Goal: Task Accomplishment & Management: Use online tool/utility

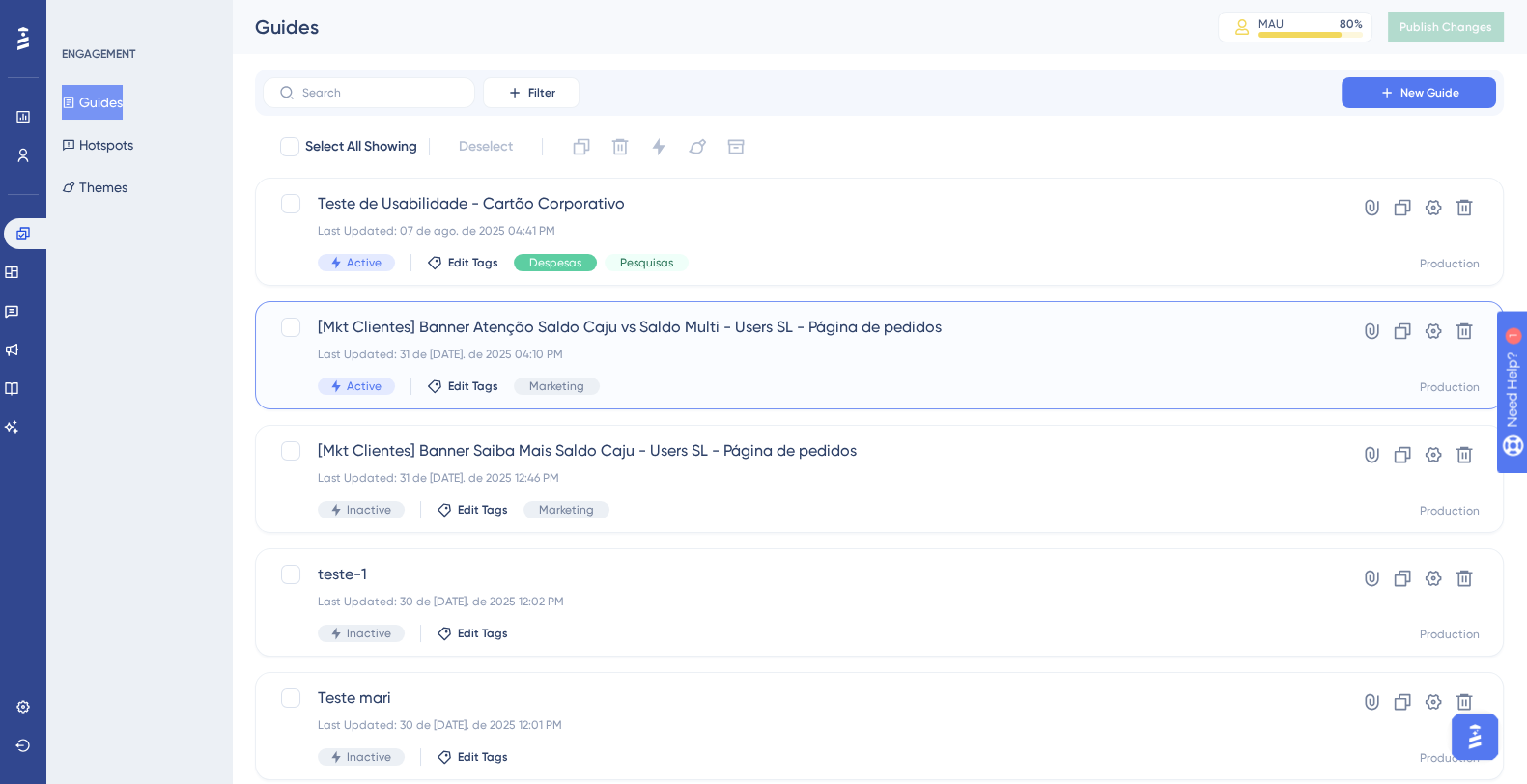
click at [632, 336] on span "[Mkt Clientes] Banner Atenção Saldo Caju vs Saldo Multi - Users SL - Página de …" at bounding box center [802, 328] width 969 height 23
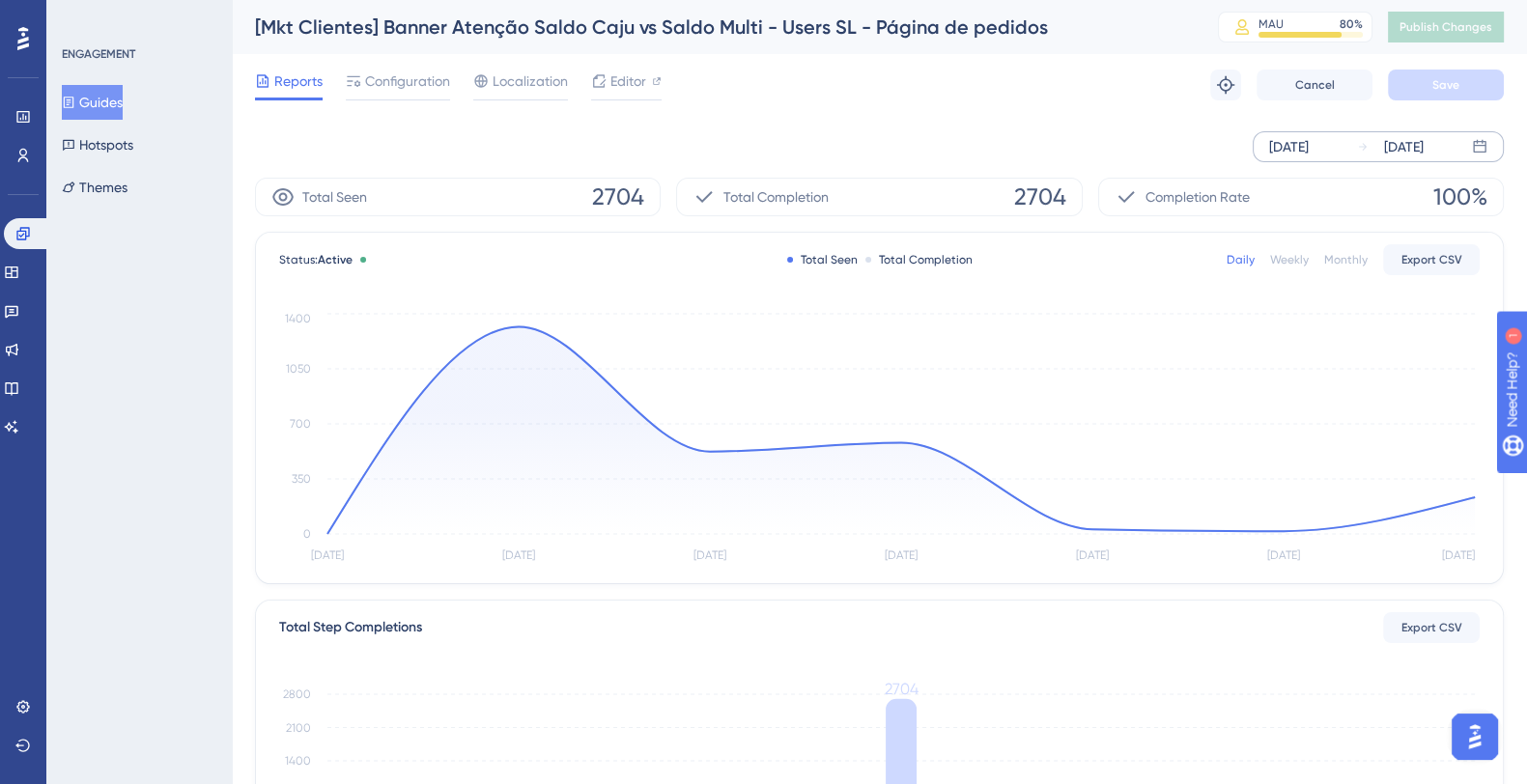
click at [1308, 147] on div "[DATE]" at bounding box center [1288, 147] width 40 height 23
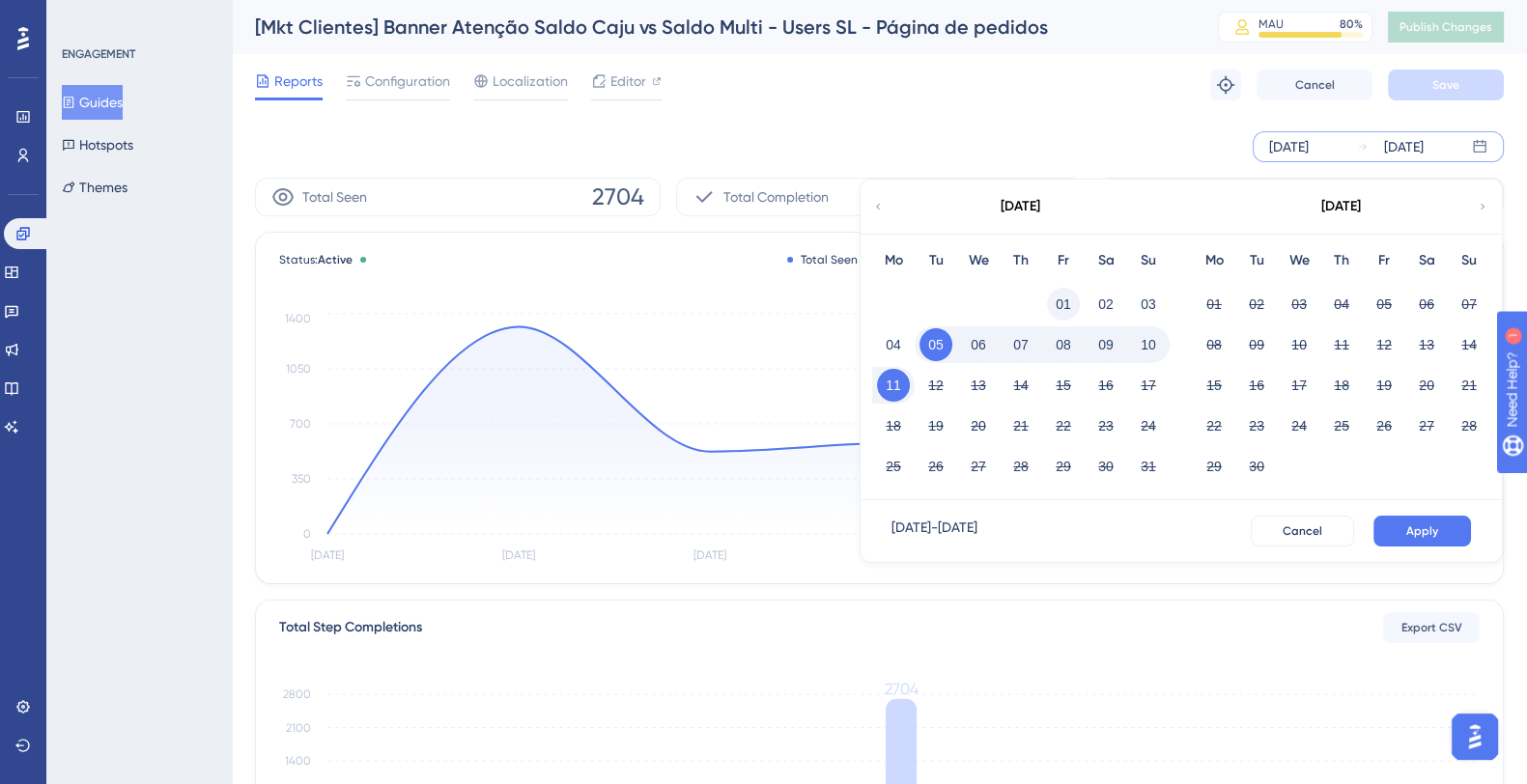
click at [1061, 294] on button "01" at bounding box center [1064, 304] width 33 height 33
click at [882, 196] on div "[DATE]" at bounding box center [1020, 206] width 319 height 54
click at [880, 205] on icon at bounding box center [878, 207] width 12 height 18
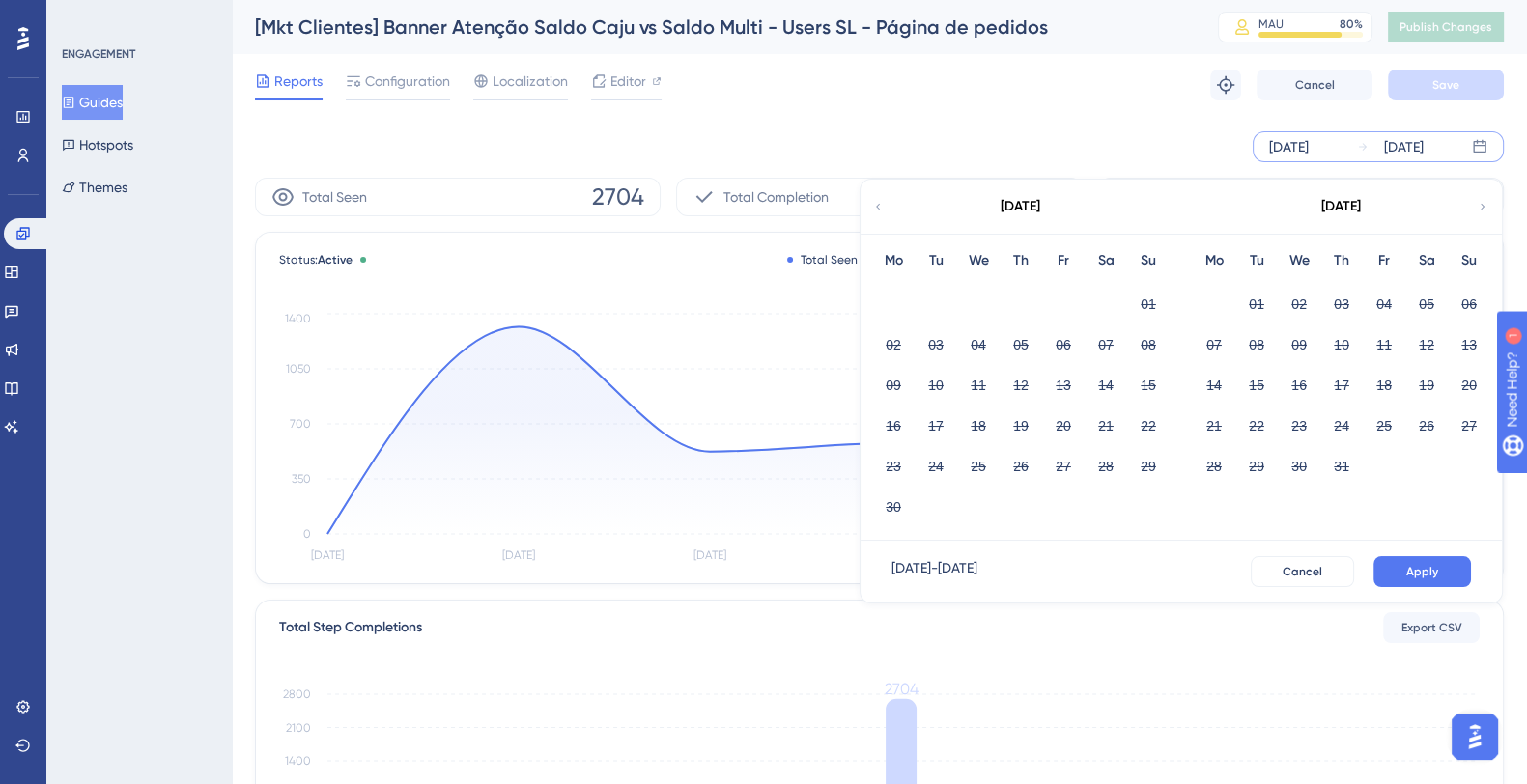
click at [1481, 209] on icon at bounding box center [1482, 207] width 4 height 6
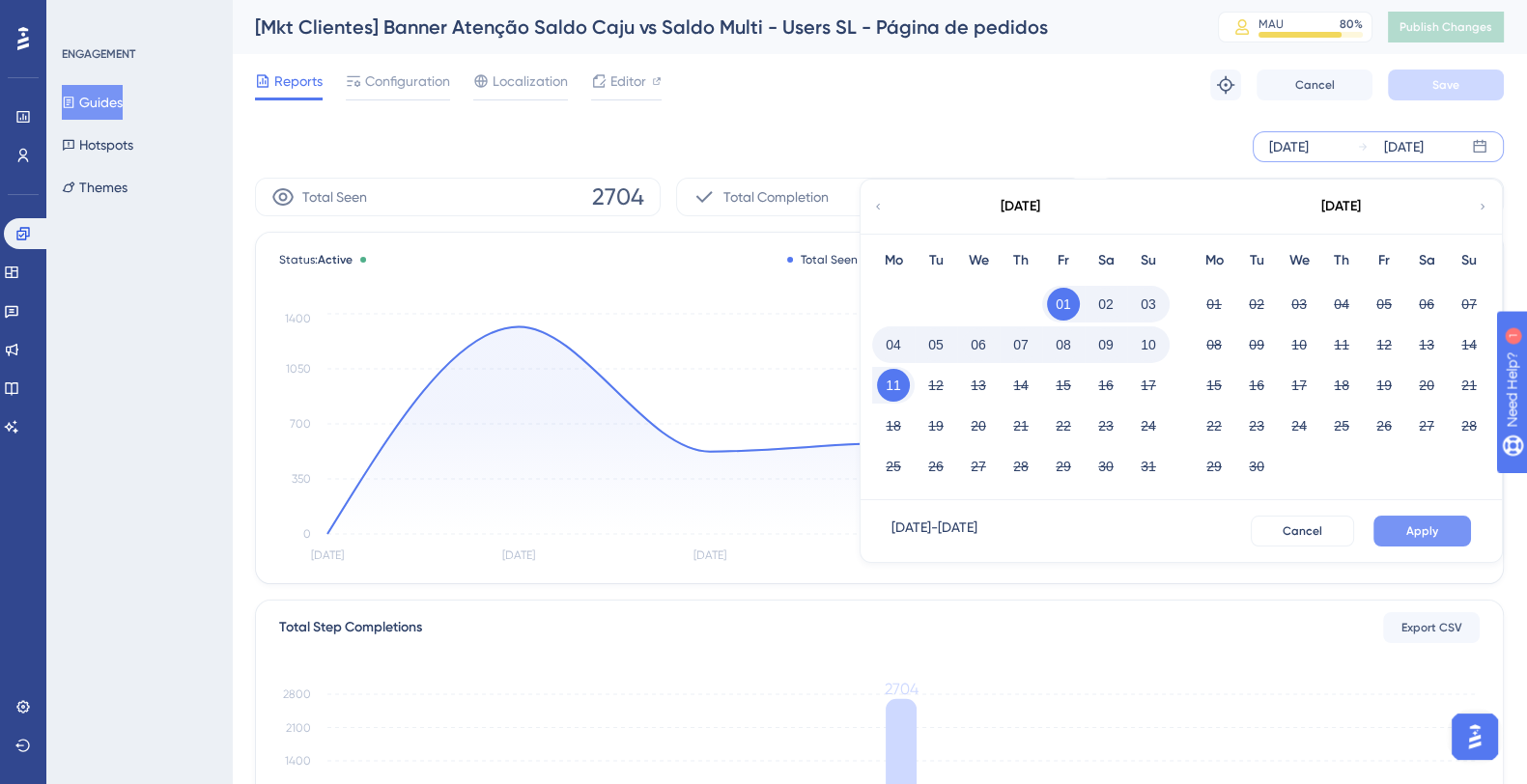
click at [1442, 540] on button "Apply" at bounding box center [1422, 530] width 98 height 31
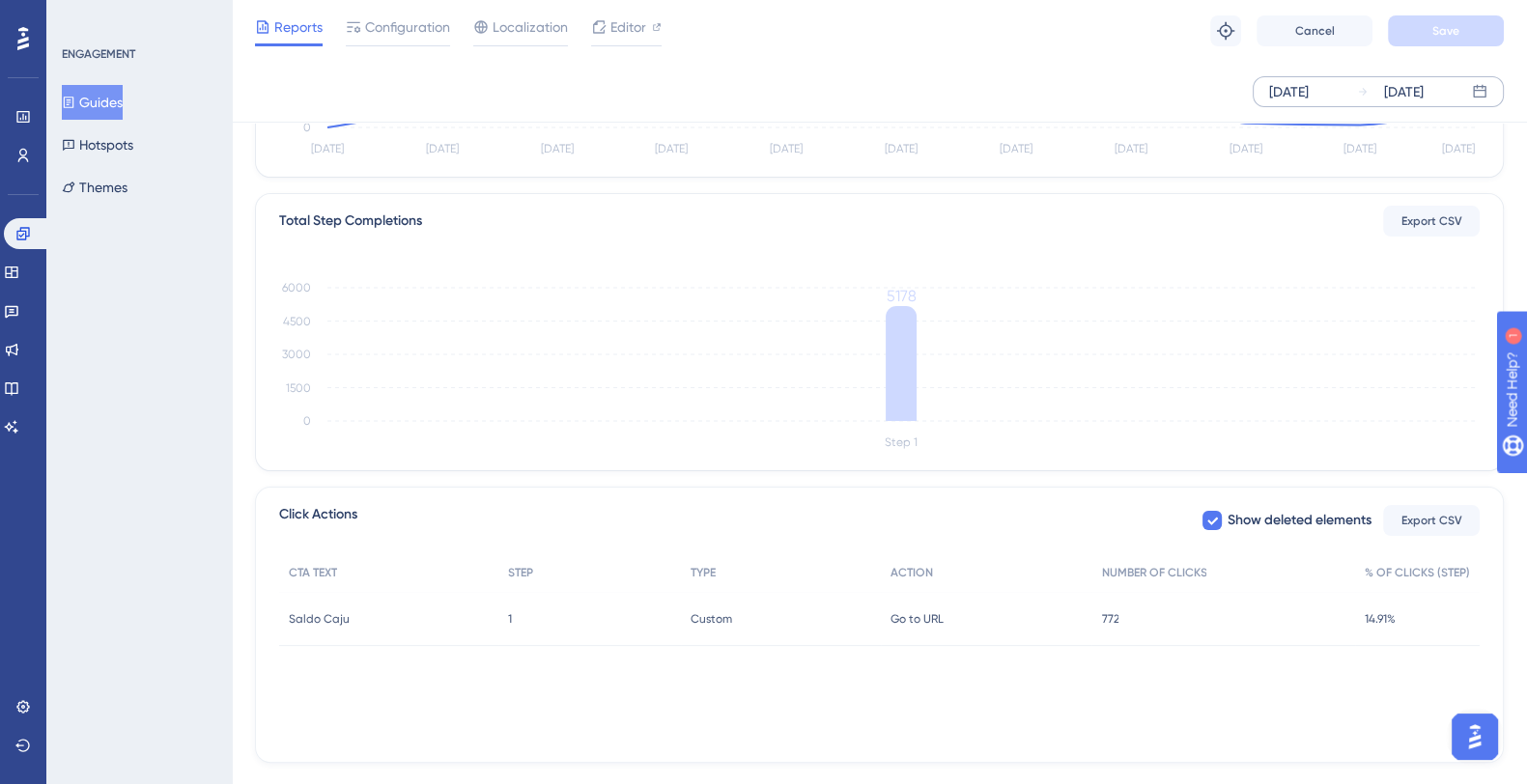
scroll to position [410, 0]
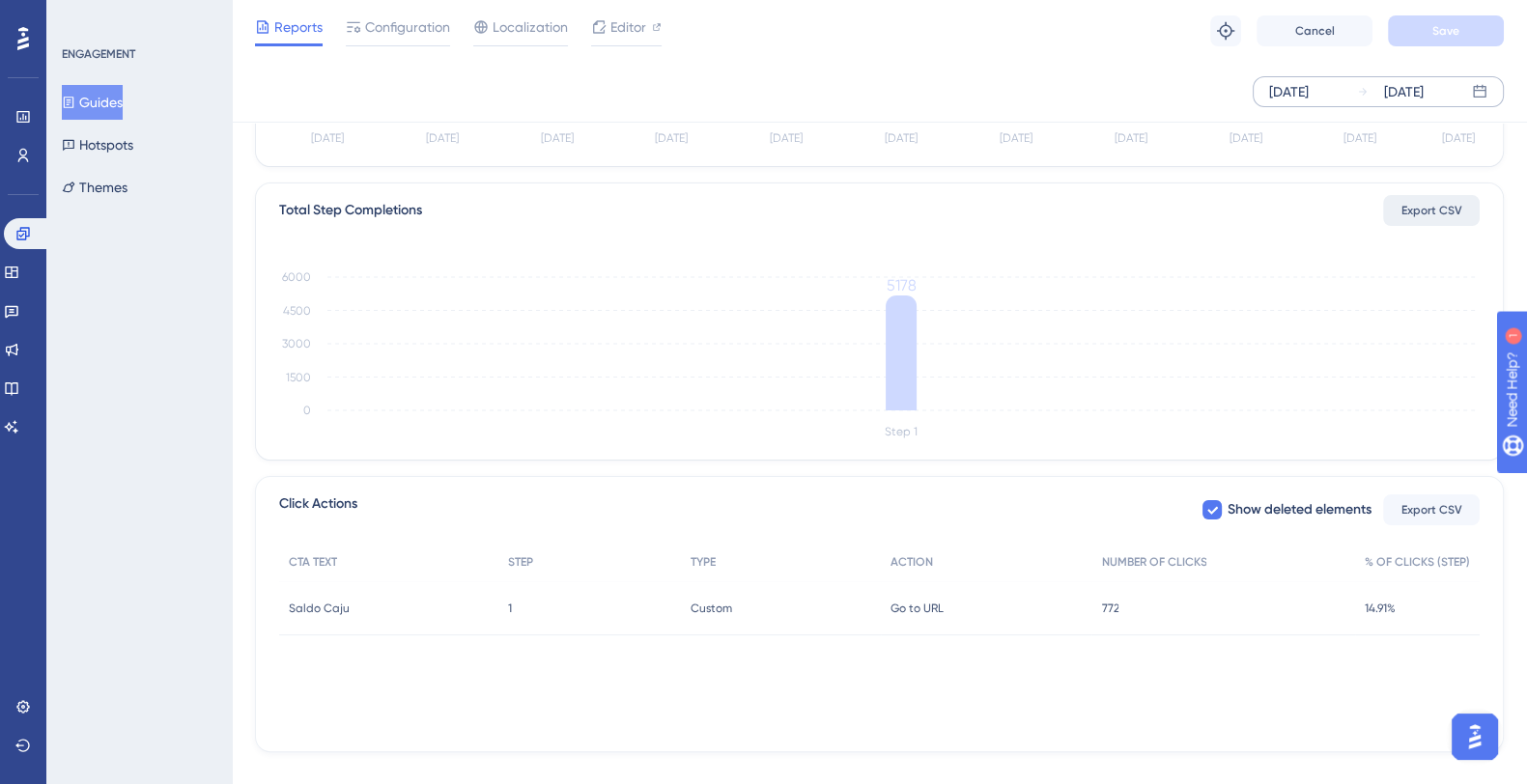
click at [1429, 214] on span "Export CSV" at bounding box center [1431, 211] width 60 height 16
click at [1448, 507] on span "Export CSV" at bounding box center [1431, 510] width 60 height 16
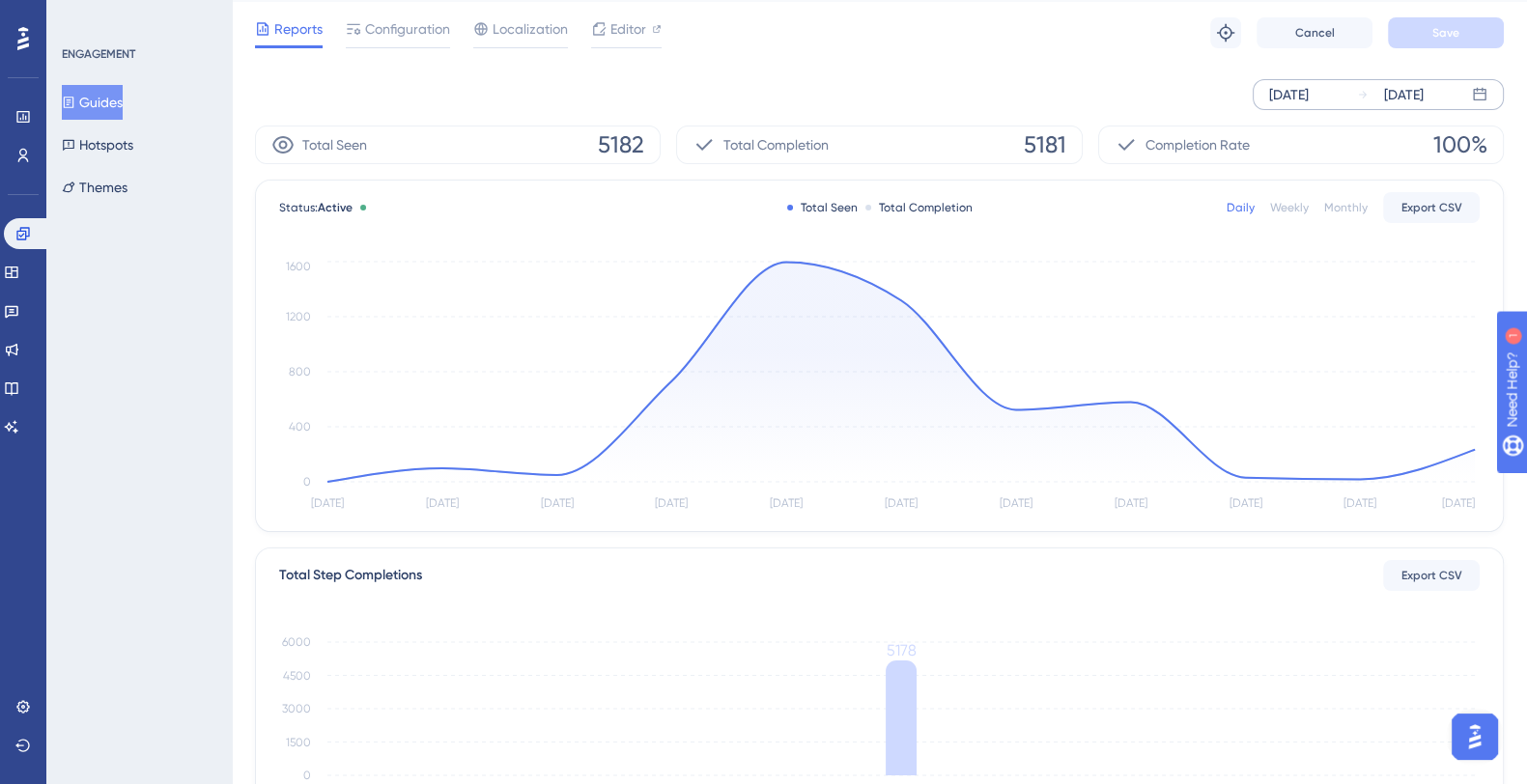
scroll to position [48, 0]
click at [1427, 213] on span "Export CSV" at bounding box center [1431, 212] width 60 height 16
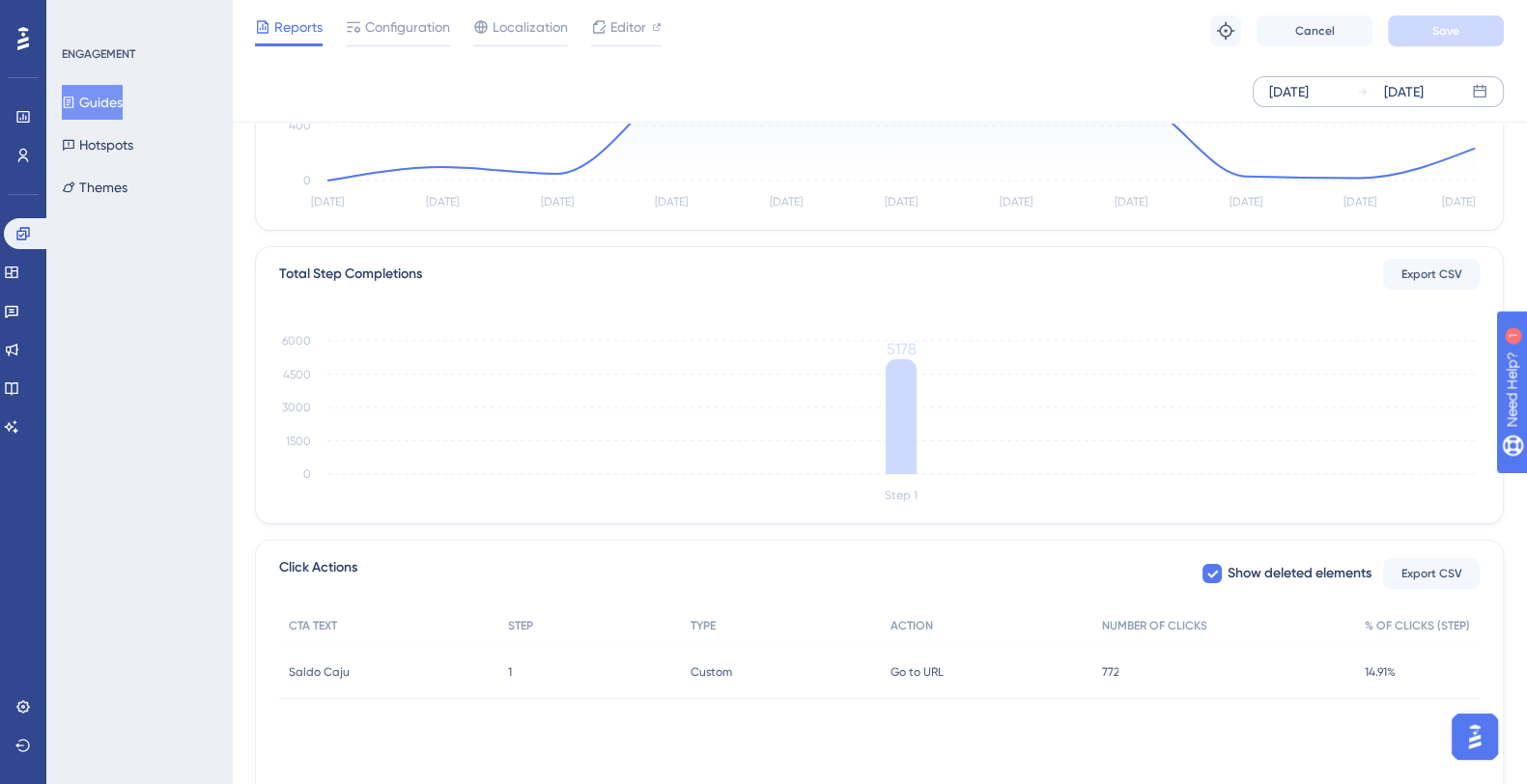
scroll to position [438, 0]
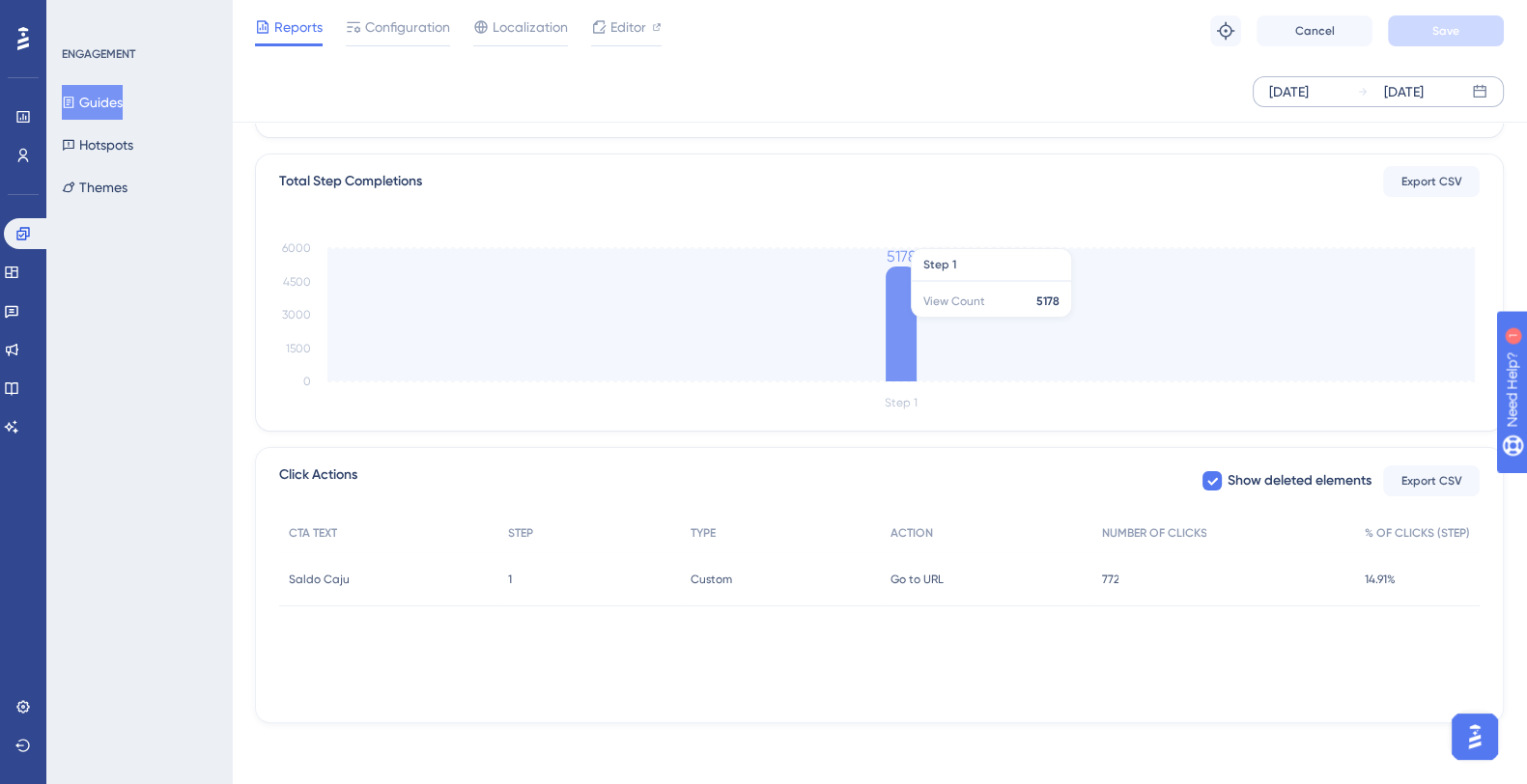
click at [910, 309] on icon at bounding box center [902, 324] width 31 height 115
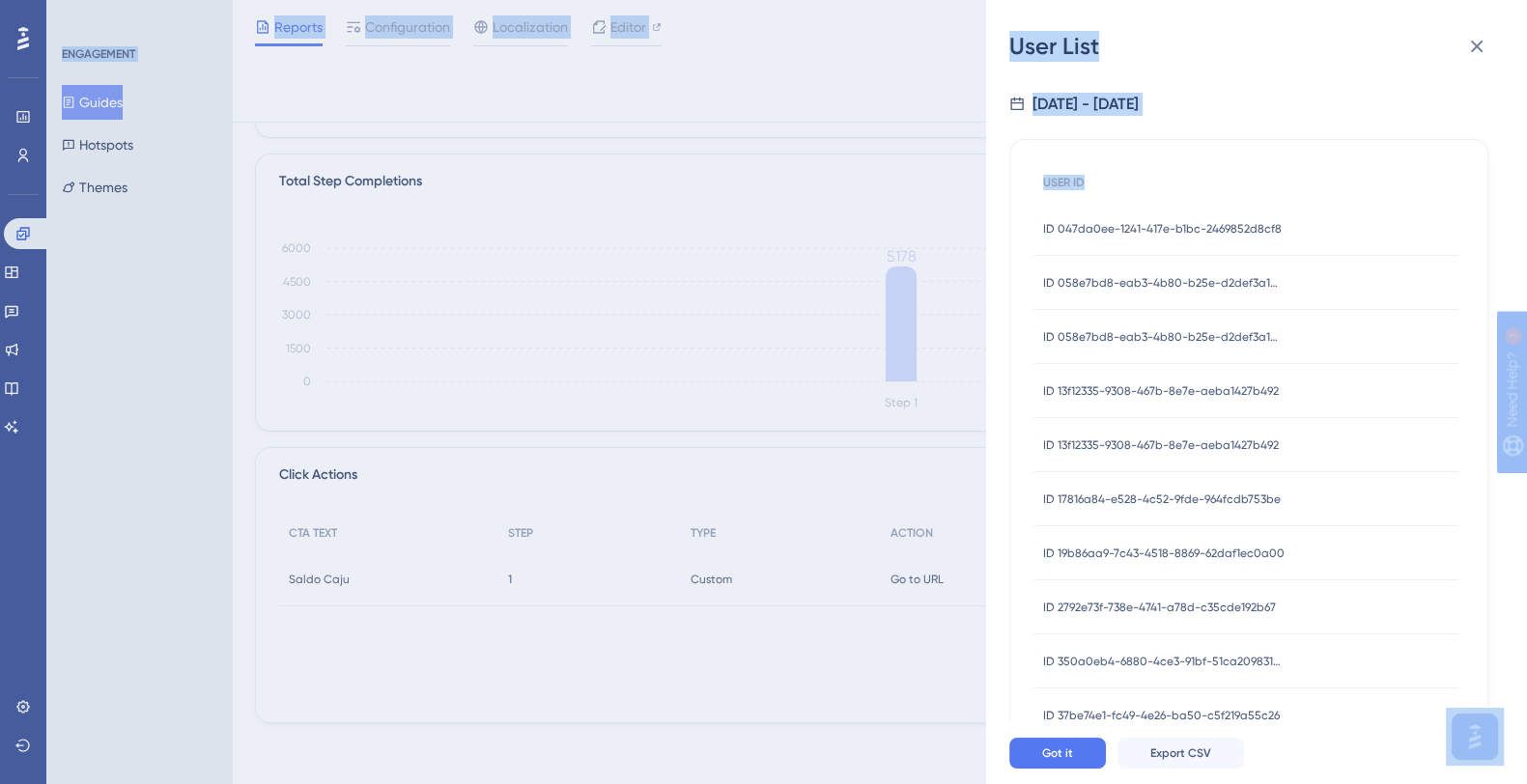
drag, startPoint x: 1507, startPoint y: 174, endPoint x: 1522, endPoint y: 310, distance: 136.8
click at [1522, 310] on div "User List [DATE] - [DATE] USER ID ID 047da0ee-1241-417e-b1bc-2469852d8cf8 ID 04…" at bounding box center [1256, 392] width 541 height 784
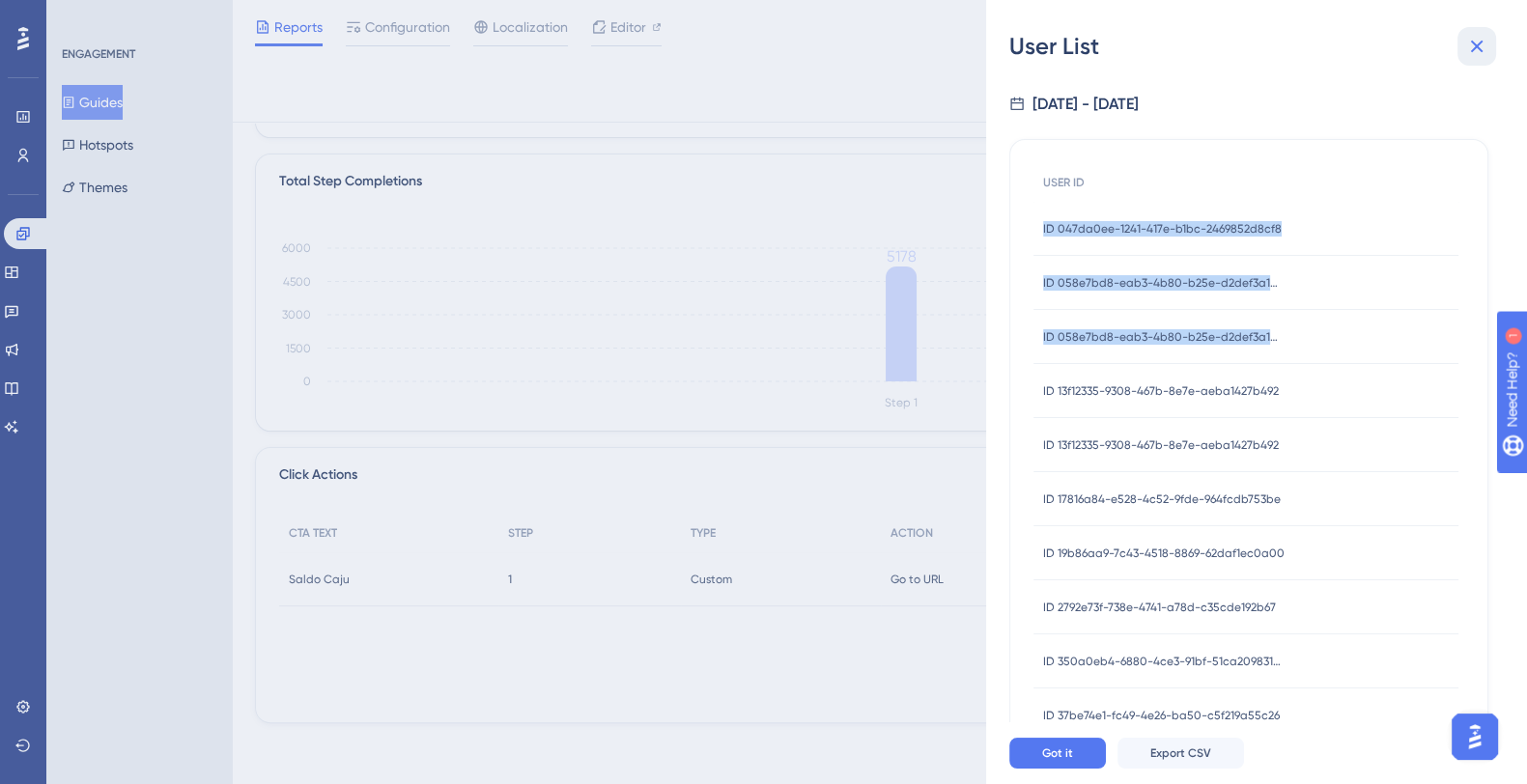
click at [1477, 57] on icon at bounding box center [1476, 47] width 23 height 23
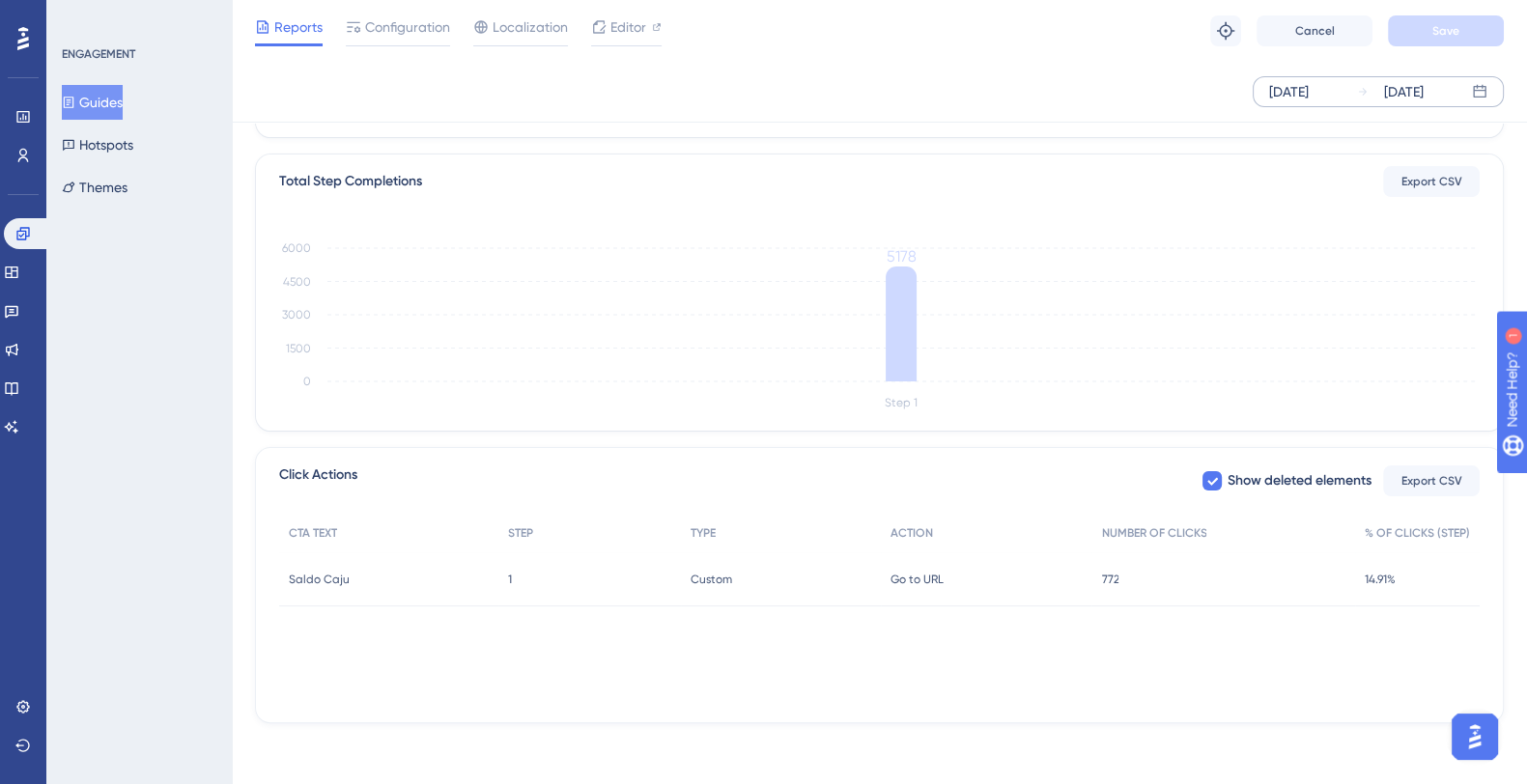
scroll to position [0, 0]
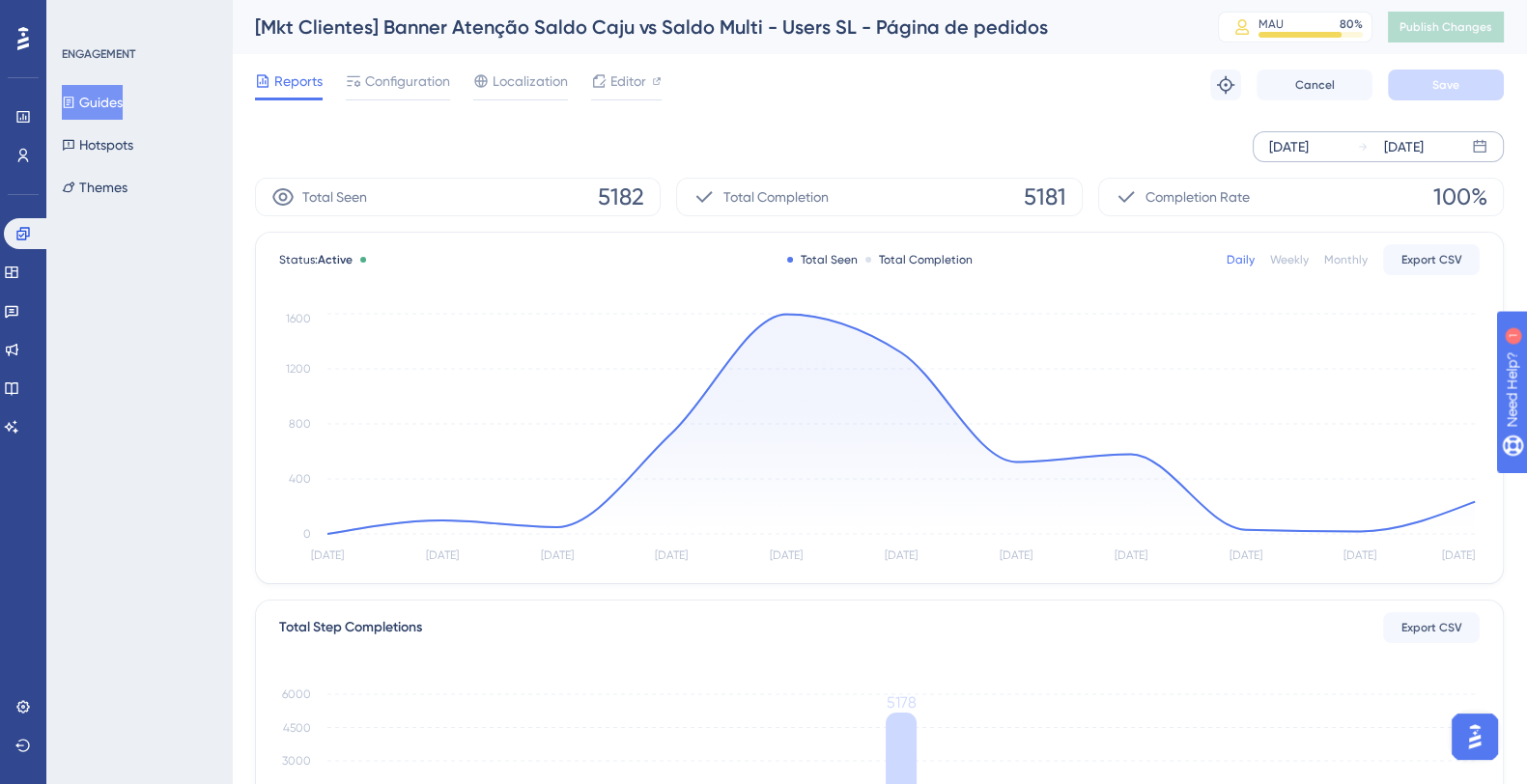
click at [824, 262] on div "Total Seen" at bounding box center [823, 259] width 70 height 16
click at [774, 389] on icon at bounding box center [901, 424] width 1147 height 220
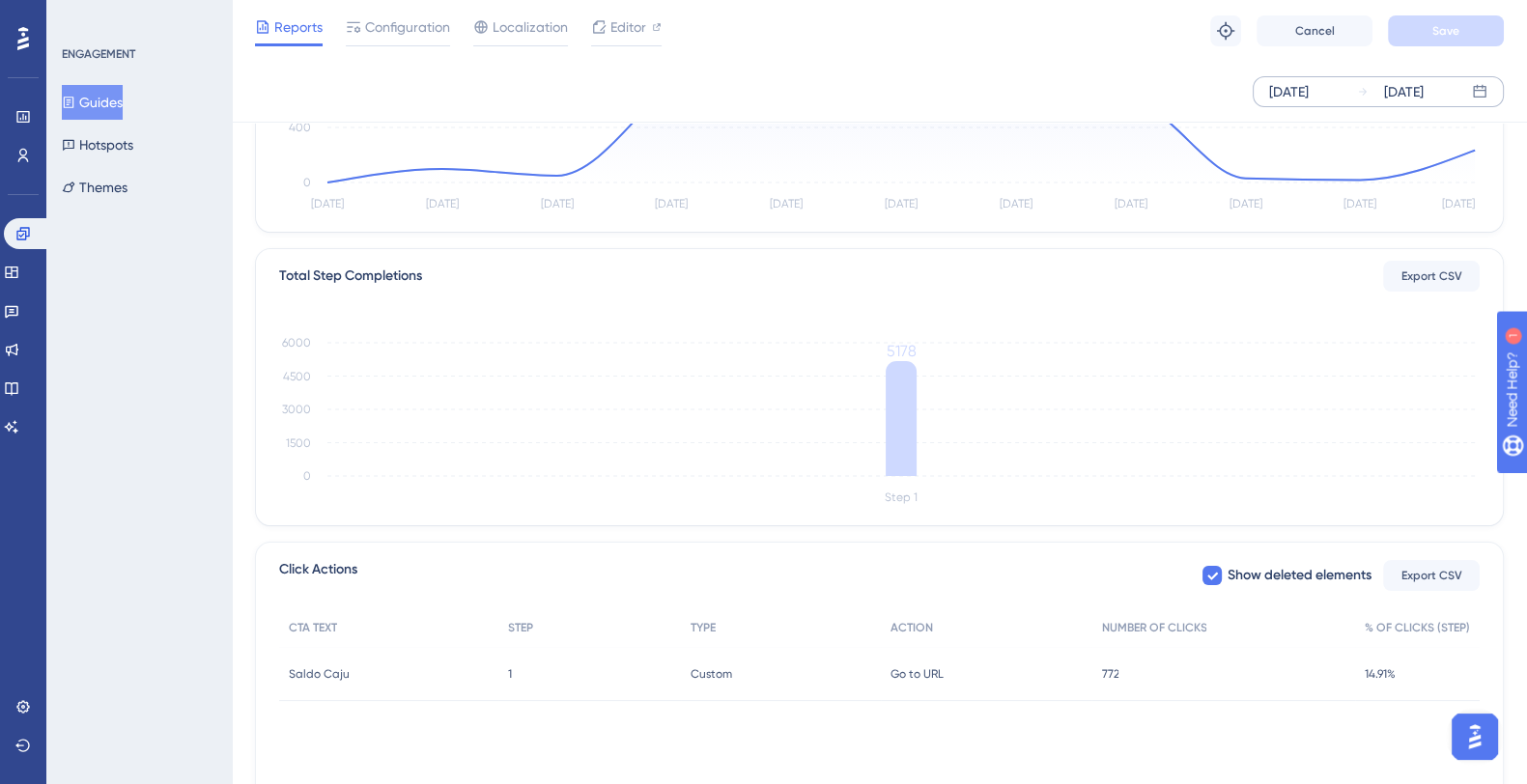
scroll to position [350, 0]
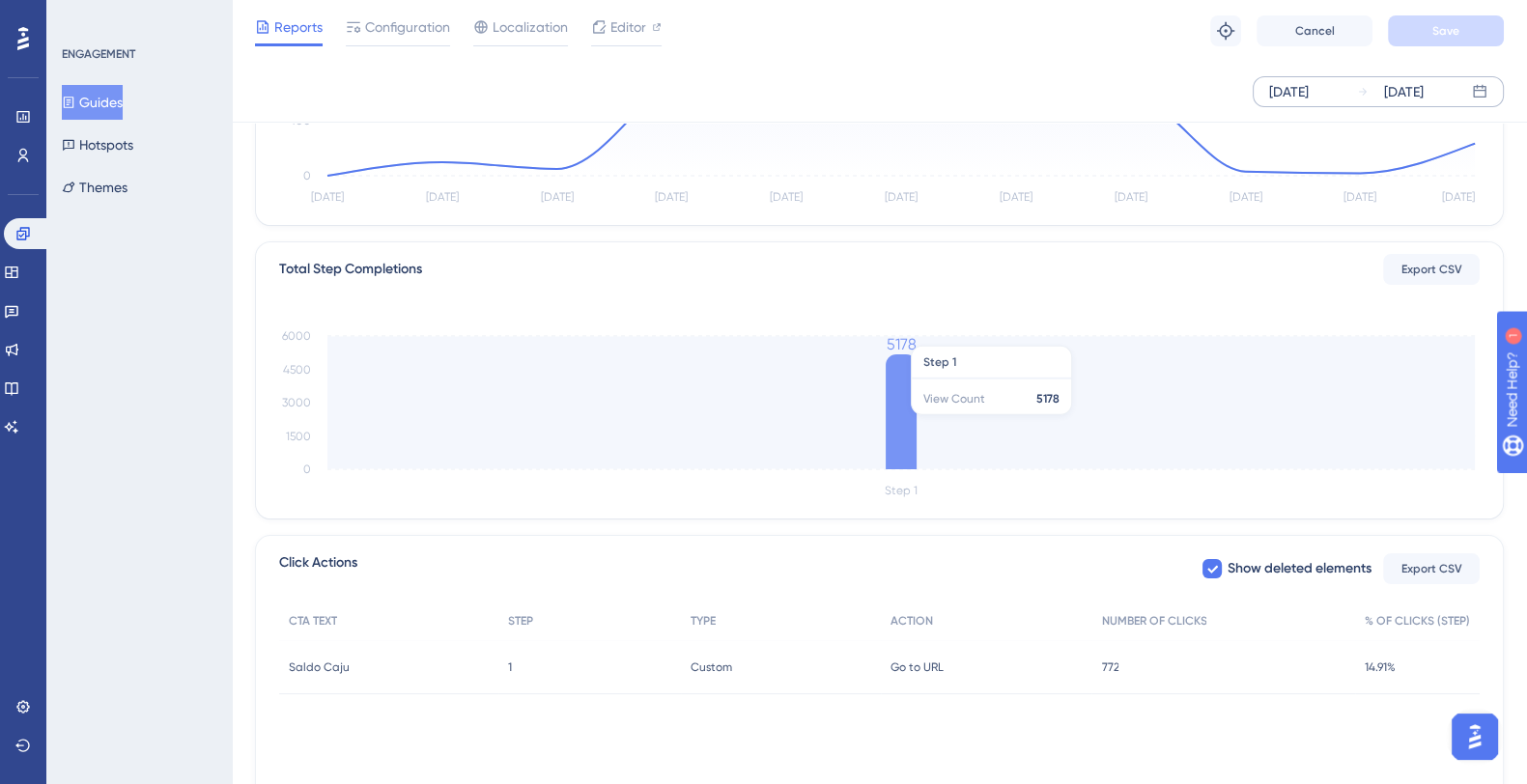
click at [912, 423] on icon at bounding box center [902, 412] width 31 height 115
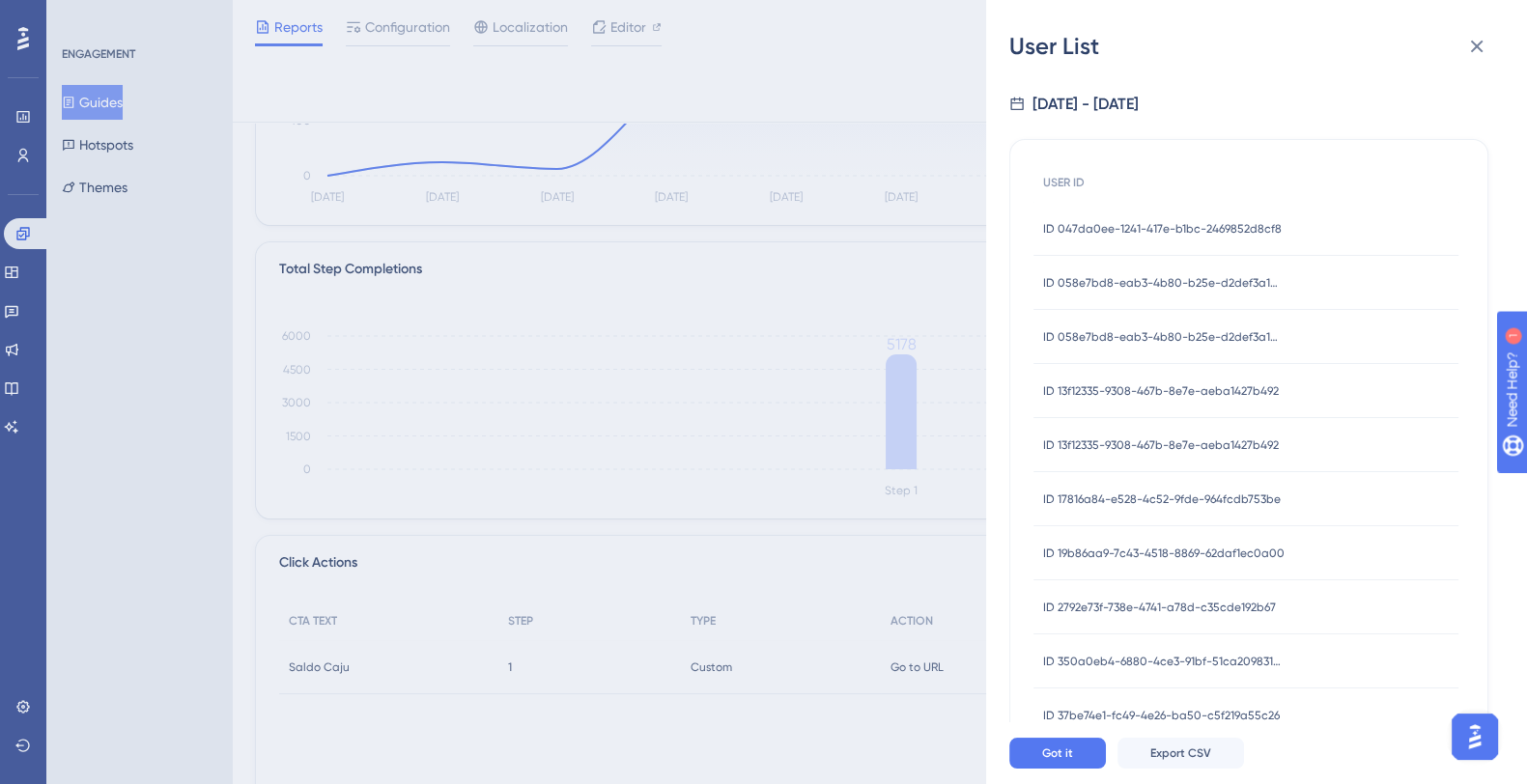
click at [1091, 104] on div "[DATE] - [DATE]" at bounding box center [1085, 104] width 106 height 23
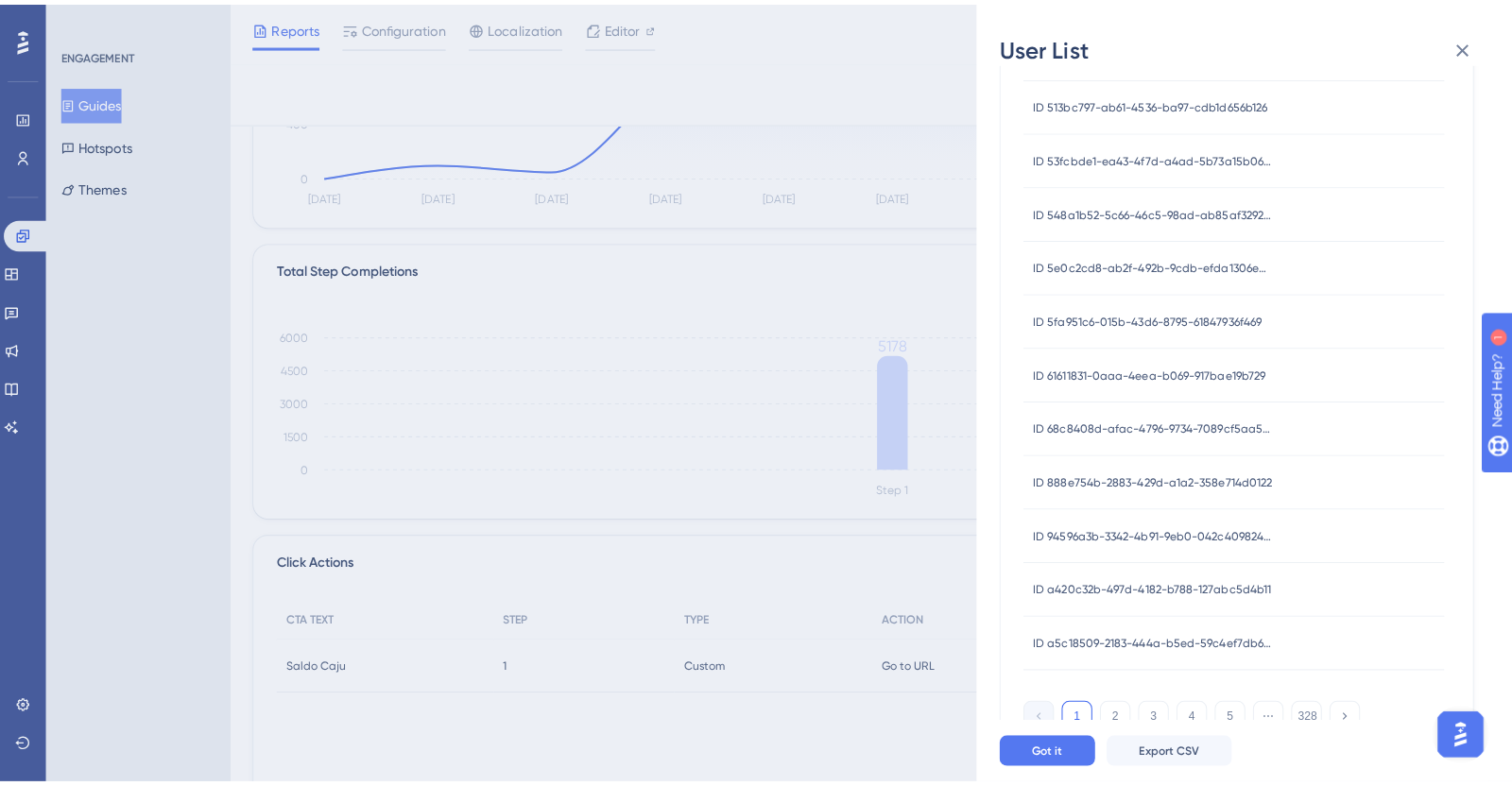
scroll to position [719, 0]
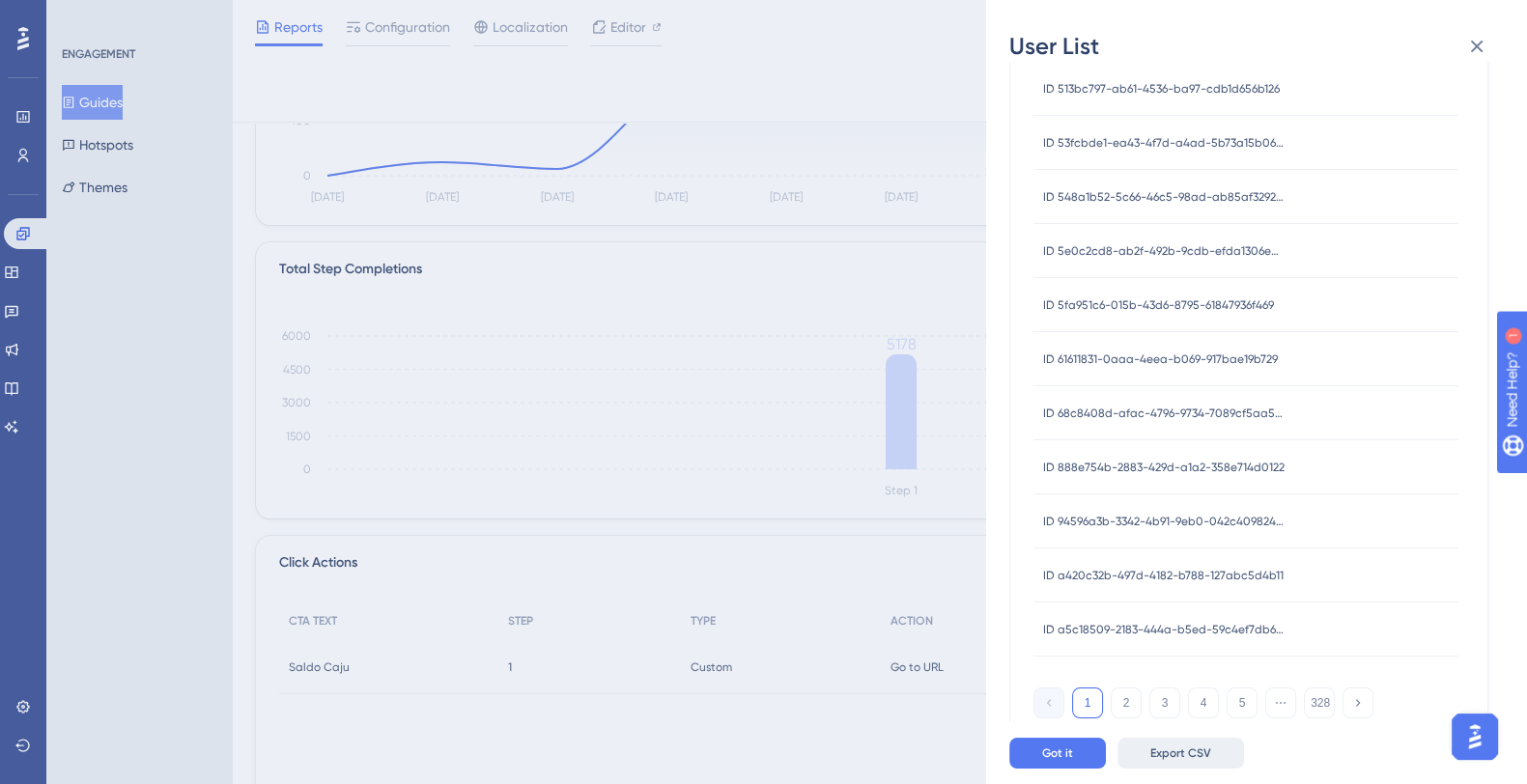
click at [1154, 761] on span "Export CSV" at bounding box center [1181, 753] width 60 height 16
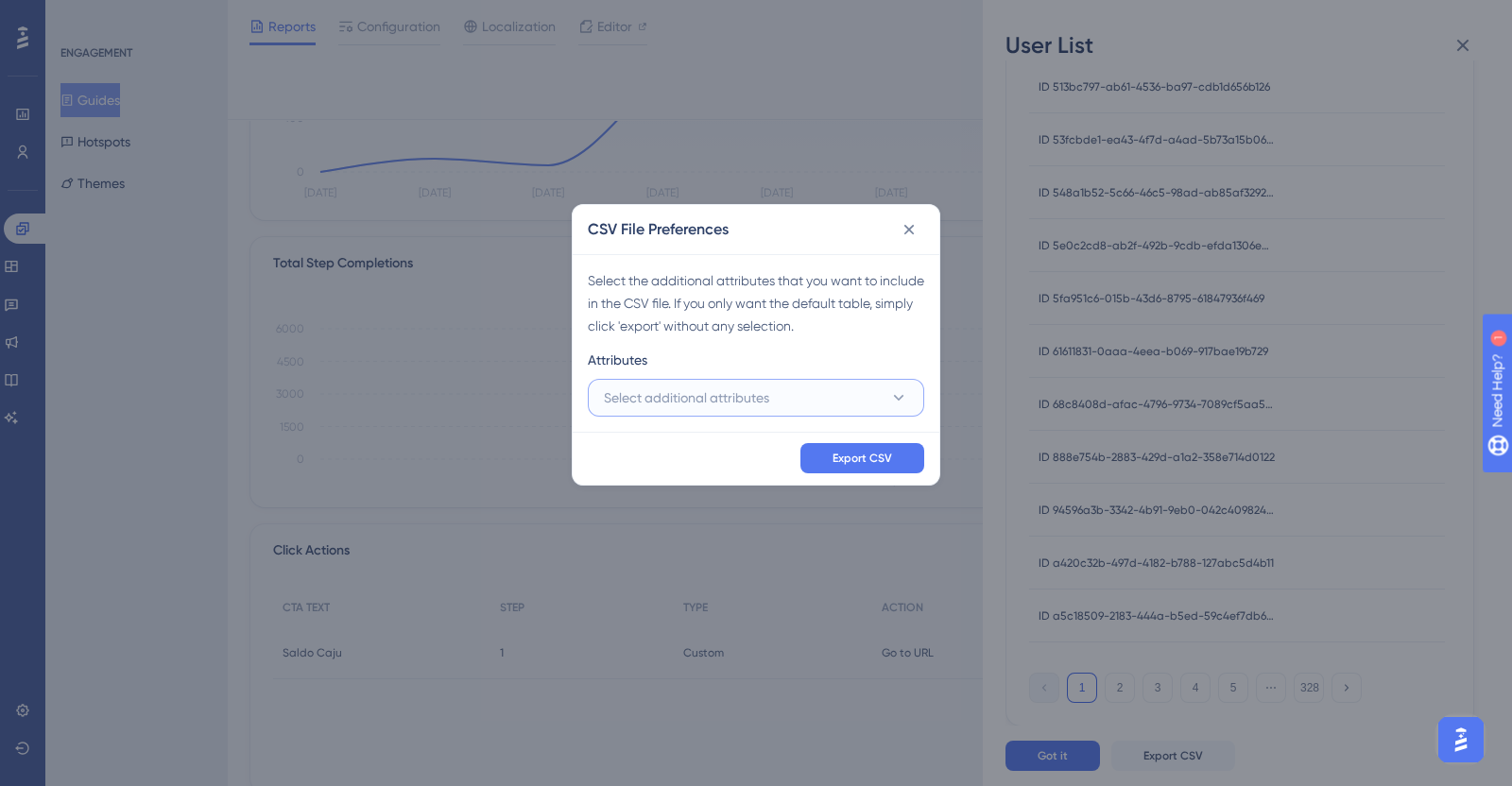
click at [802, 393] on button "Select additional attributes" at bounding box center [756, 398] width 336 height 38
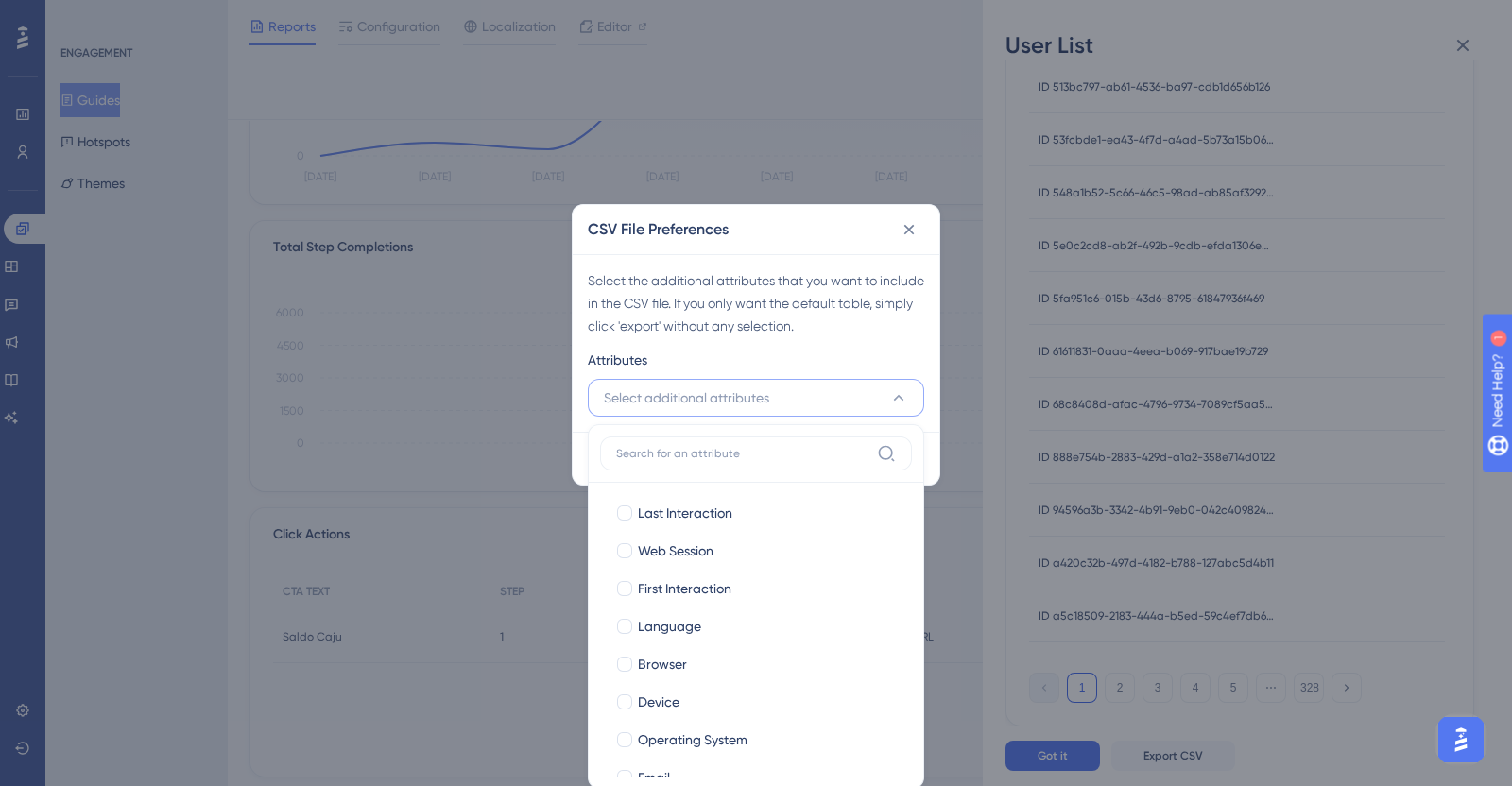
scroll to position [68, 0]
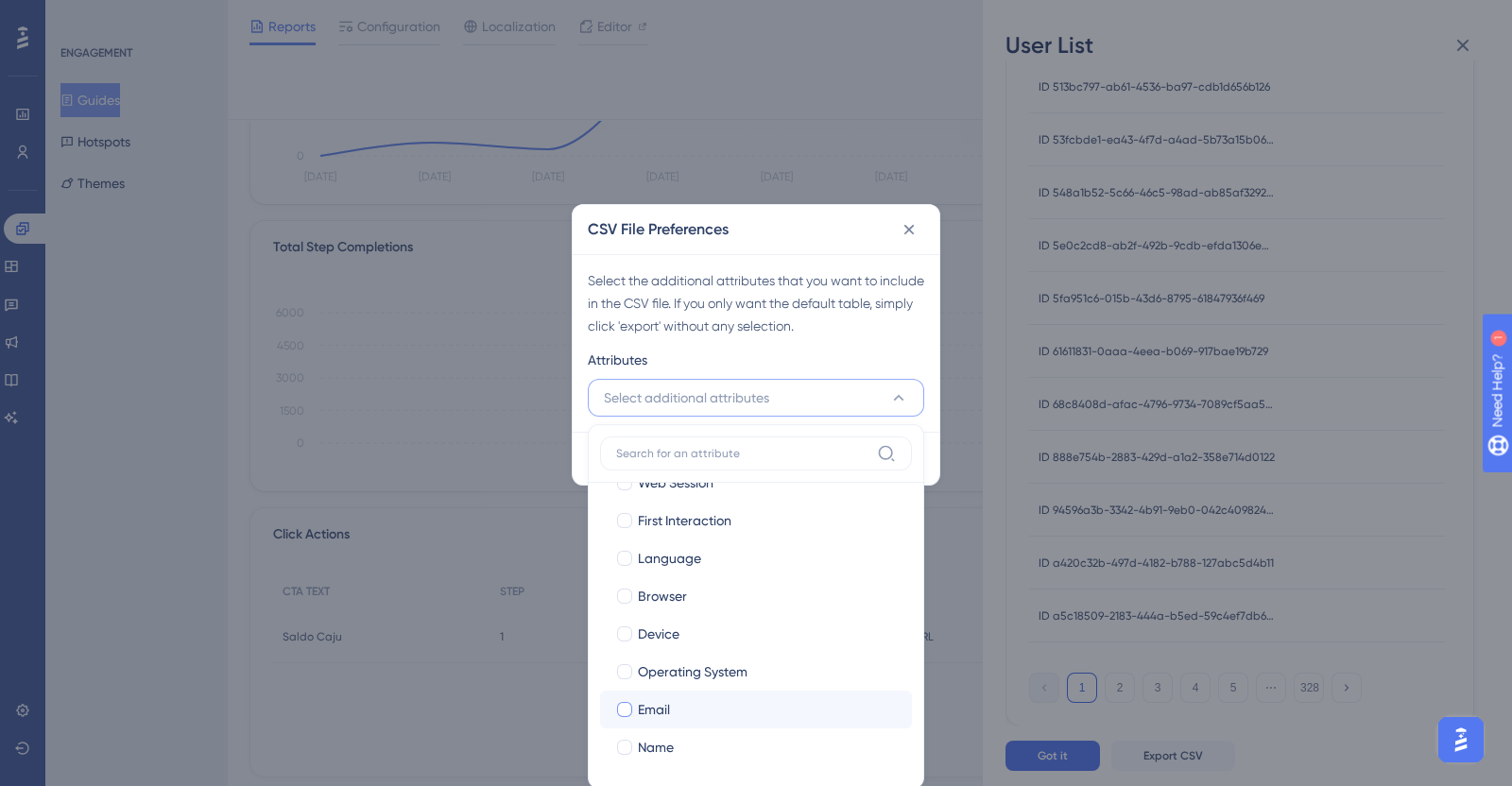
click at [727, 706] on div "Email" at bounding box center [767, 710] width 259 height 23
checkbox input "true"
click at [725, 736] on div "Name" at bounding box center [767, 748] width 259 height 23
checkbox input "true"
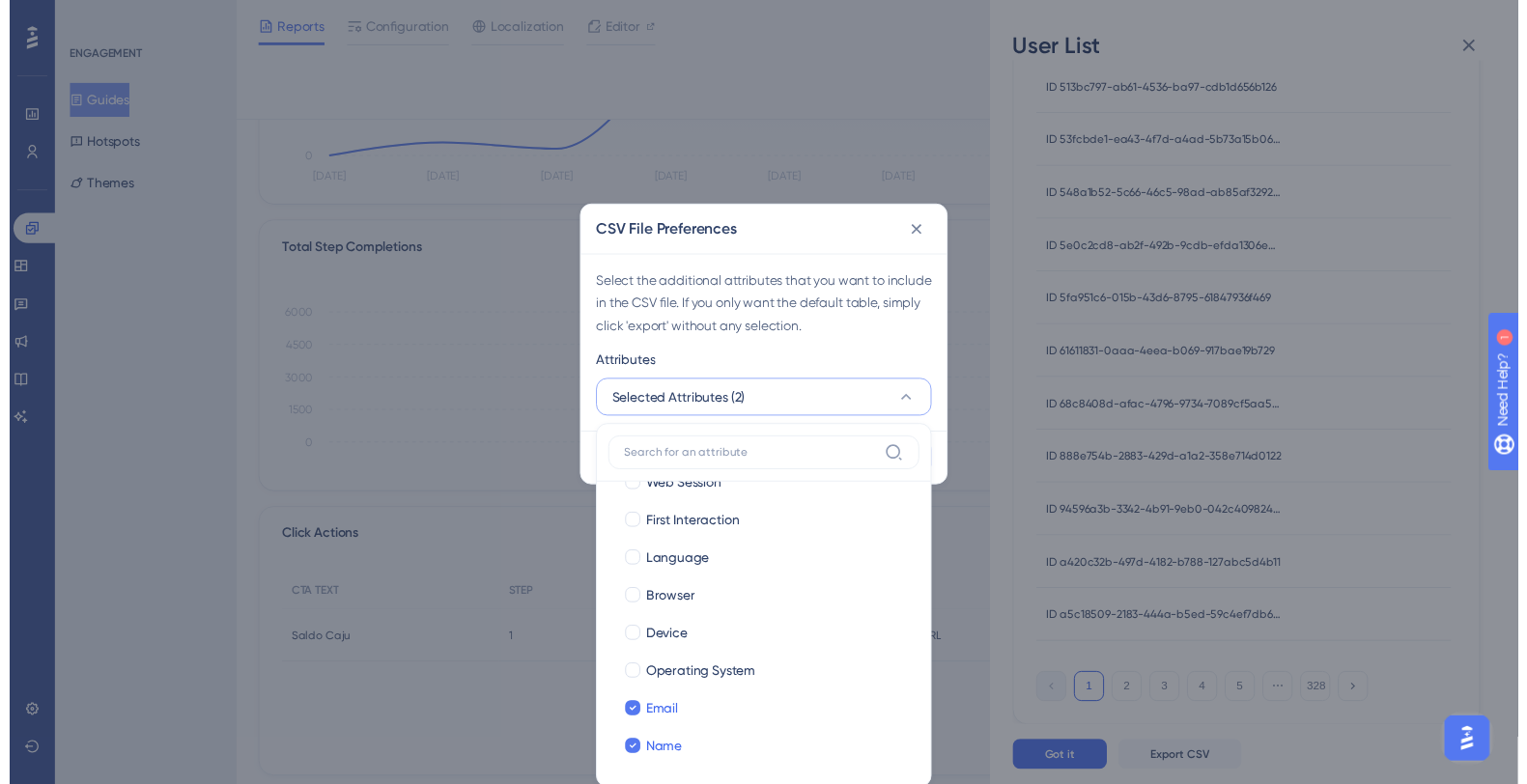
scroll to position [0, 0]
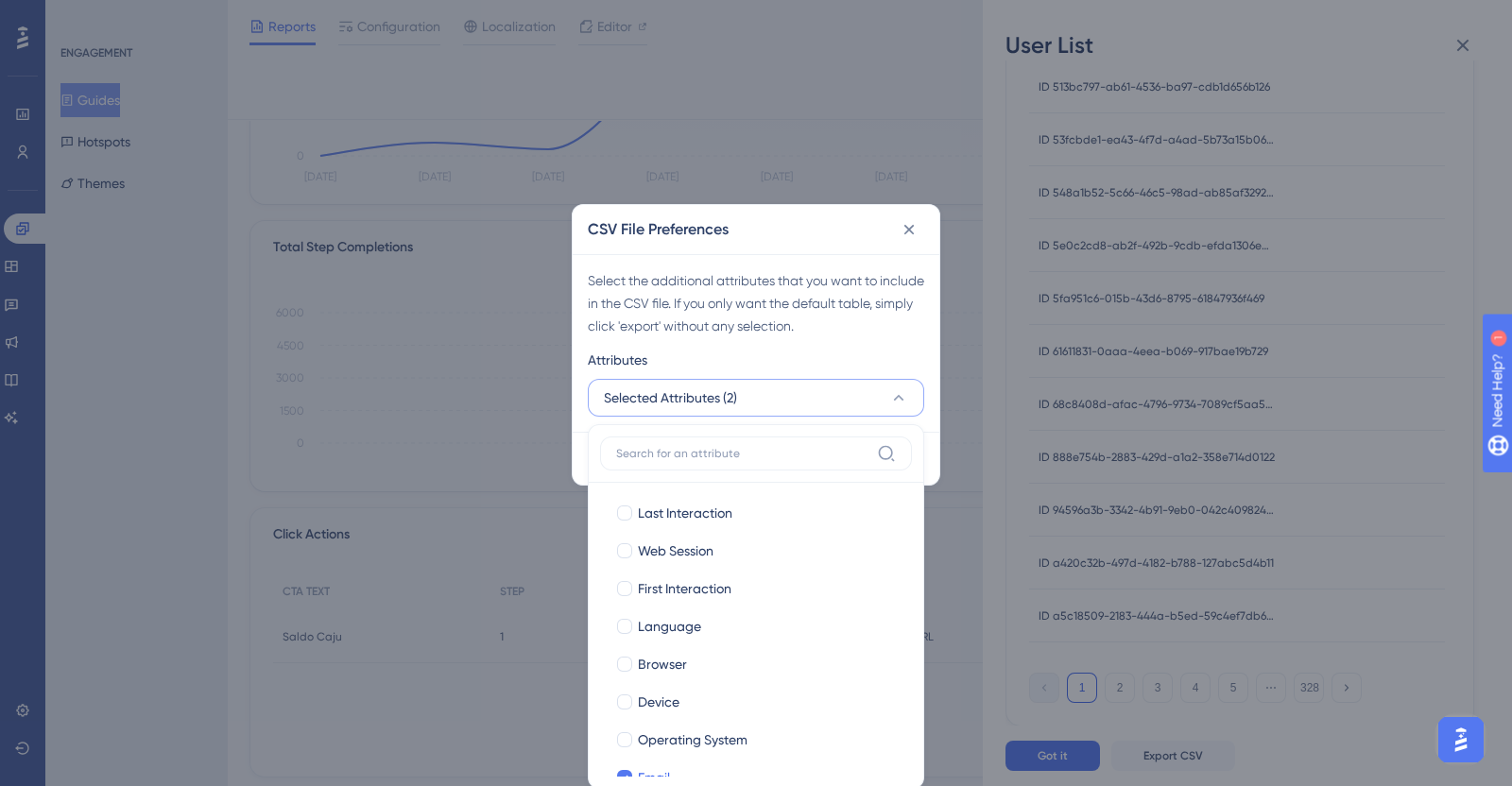
click at [882, 337] on div "Select the additional attributes that you want to include in the CSV file. If y…" at bounding box center [756, 343] width 367 height 178
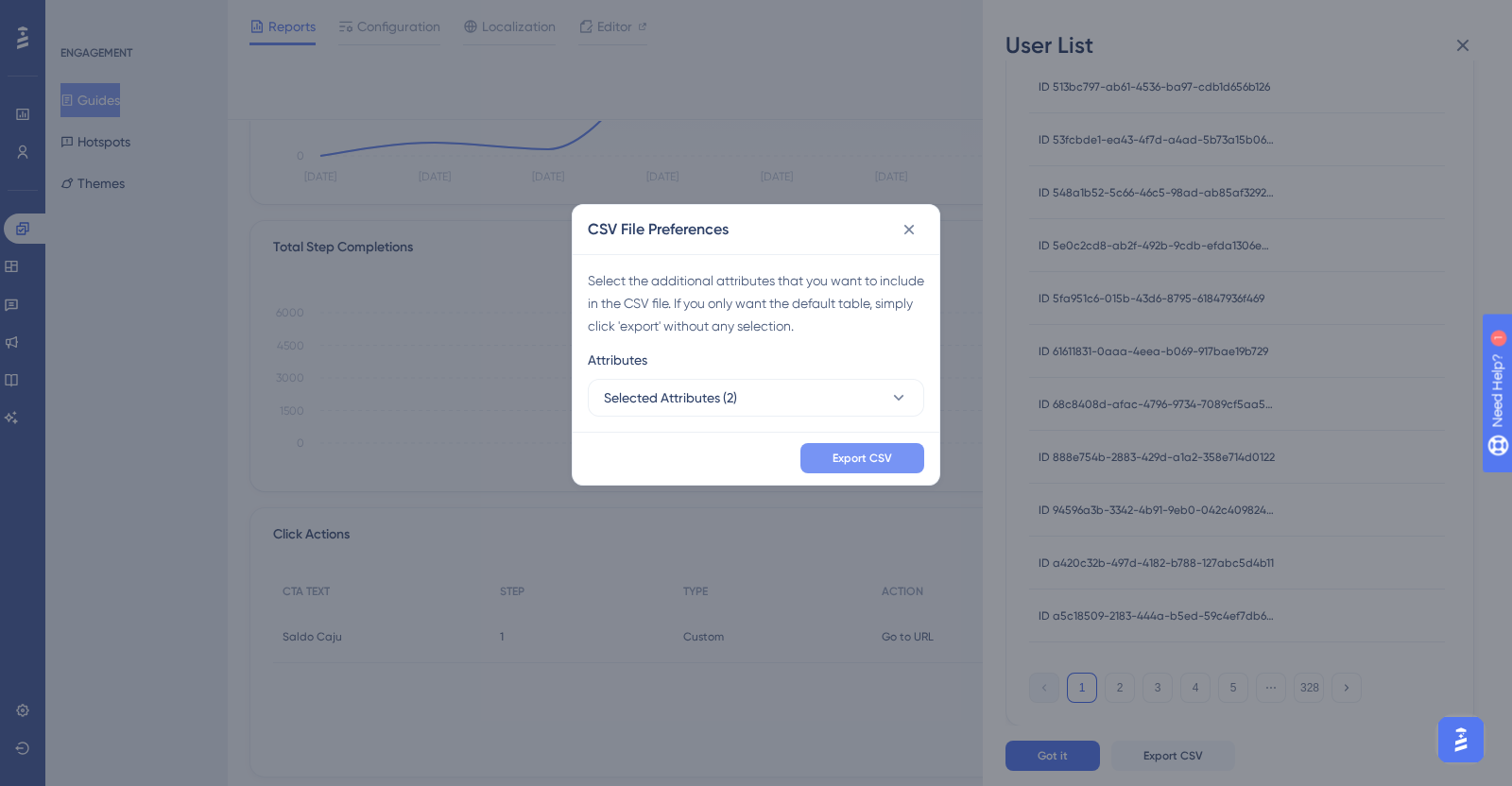
click at [867, 449] on button "Export CSV" at bounding box center [862, 458] width 124 height 31
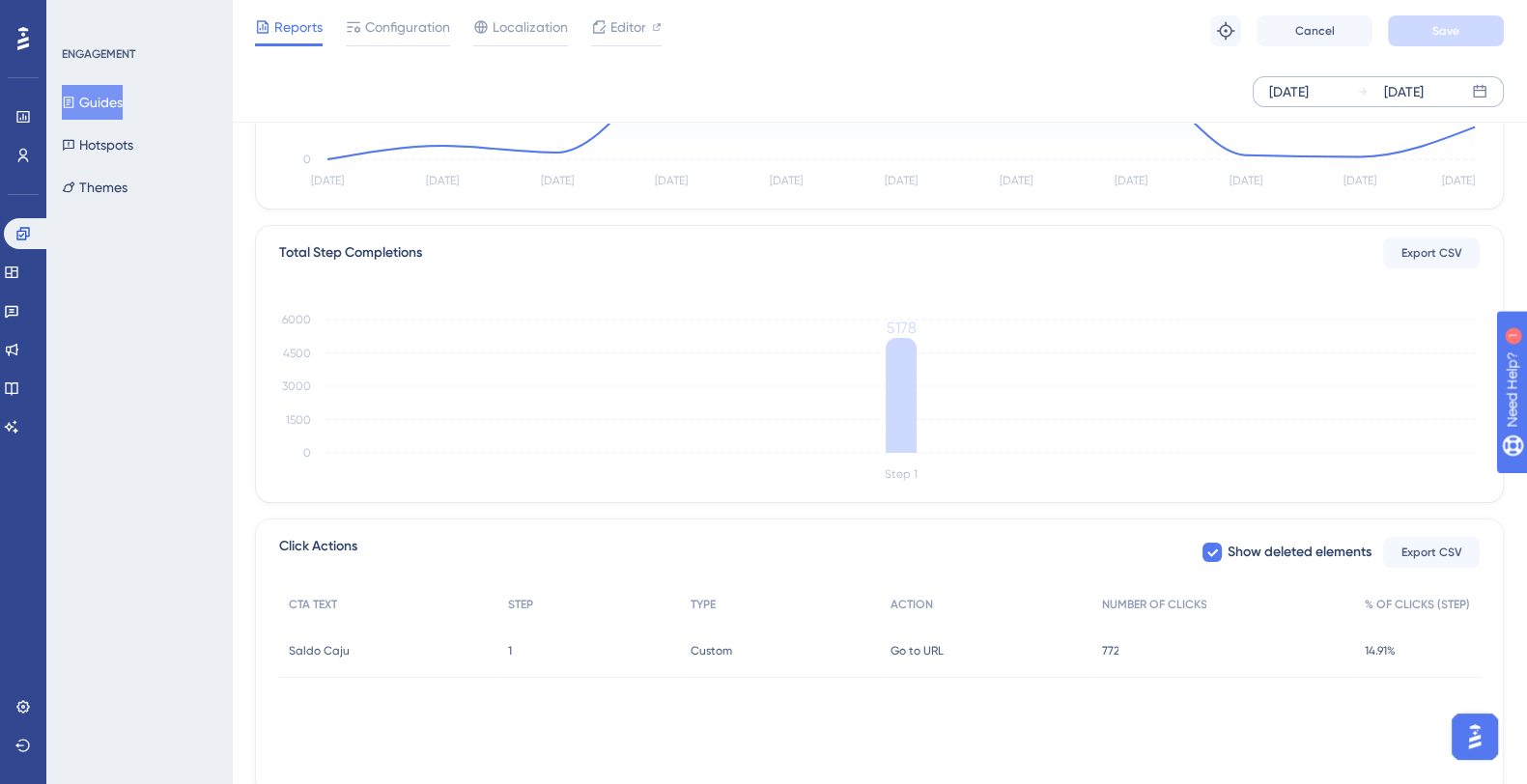
click at [1388, 666] on div "14.91% 14.91%" at bounding box center [1418, 649] width 125 height 54
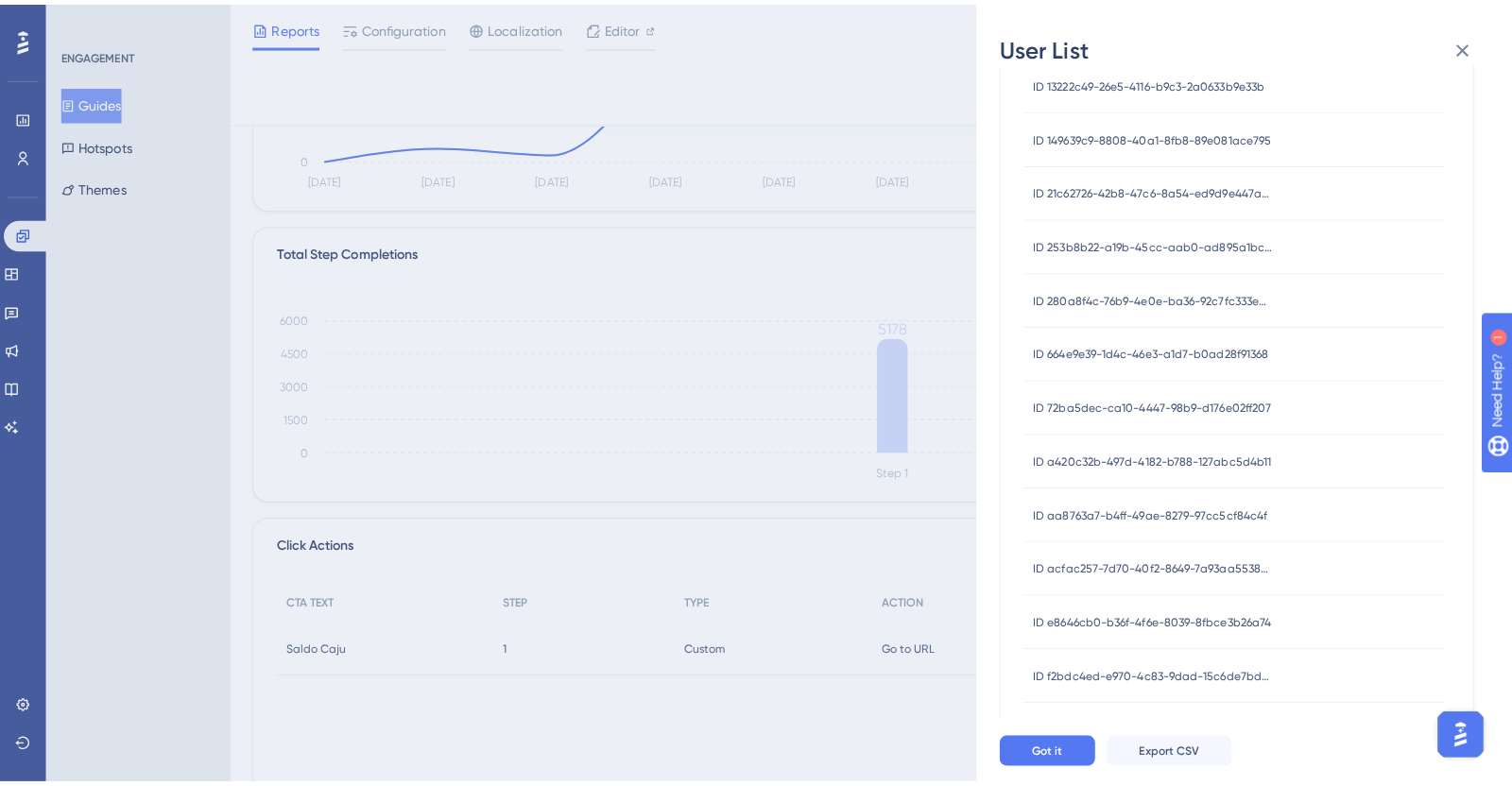
scroll to position [667, 0]
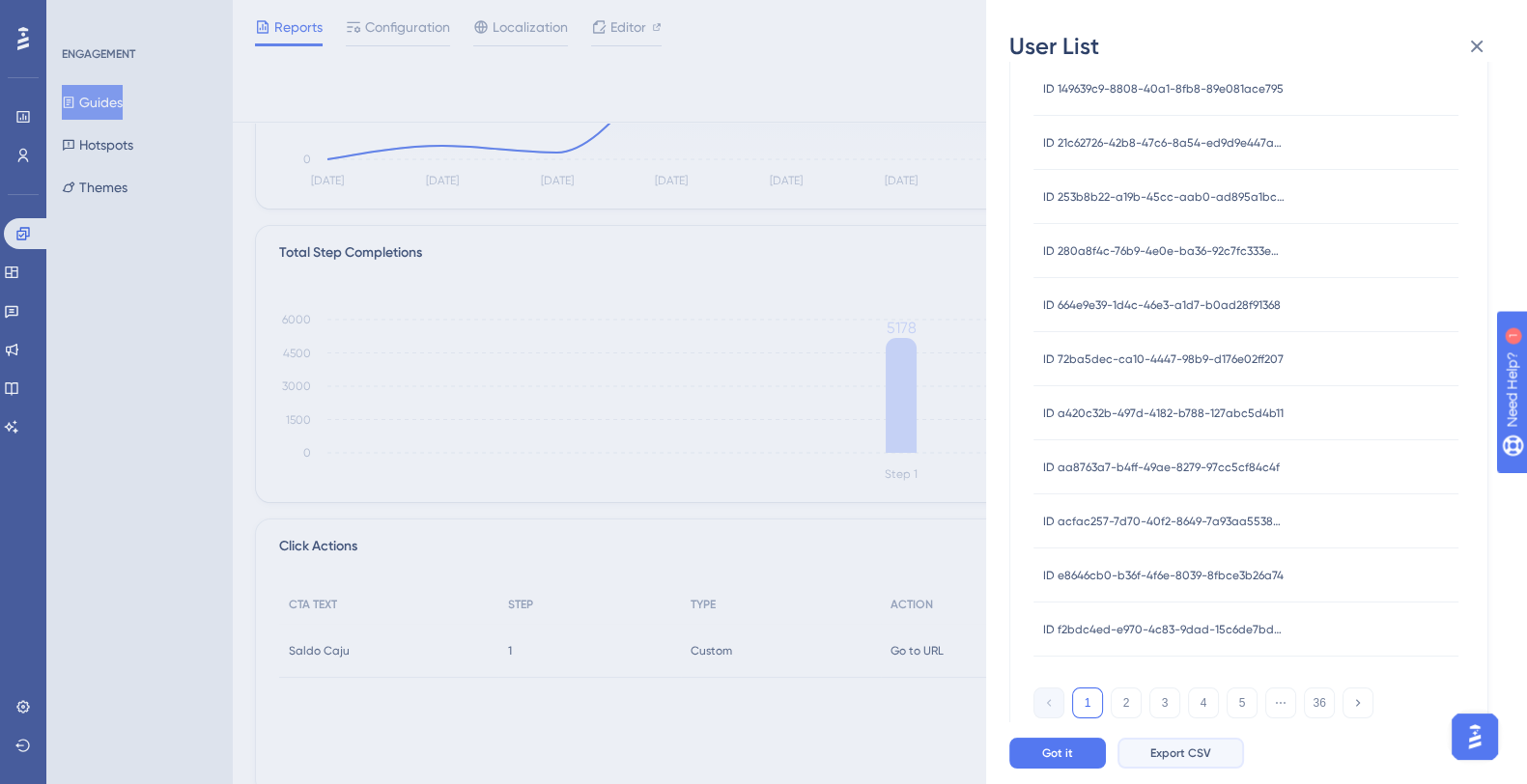
click at [1188, 761] on span "Export CSV" at bounding box center [1181, 753] width 60 height 16
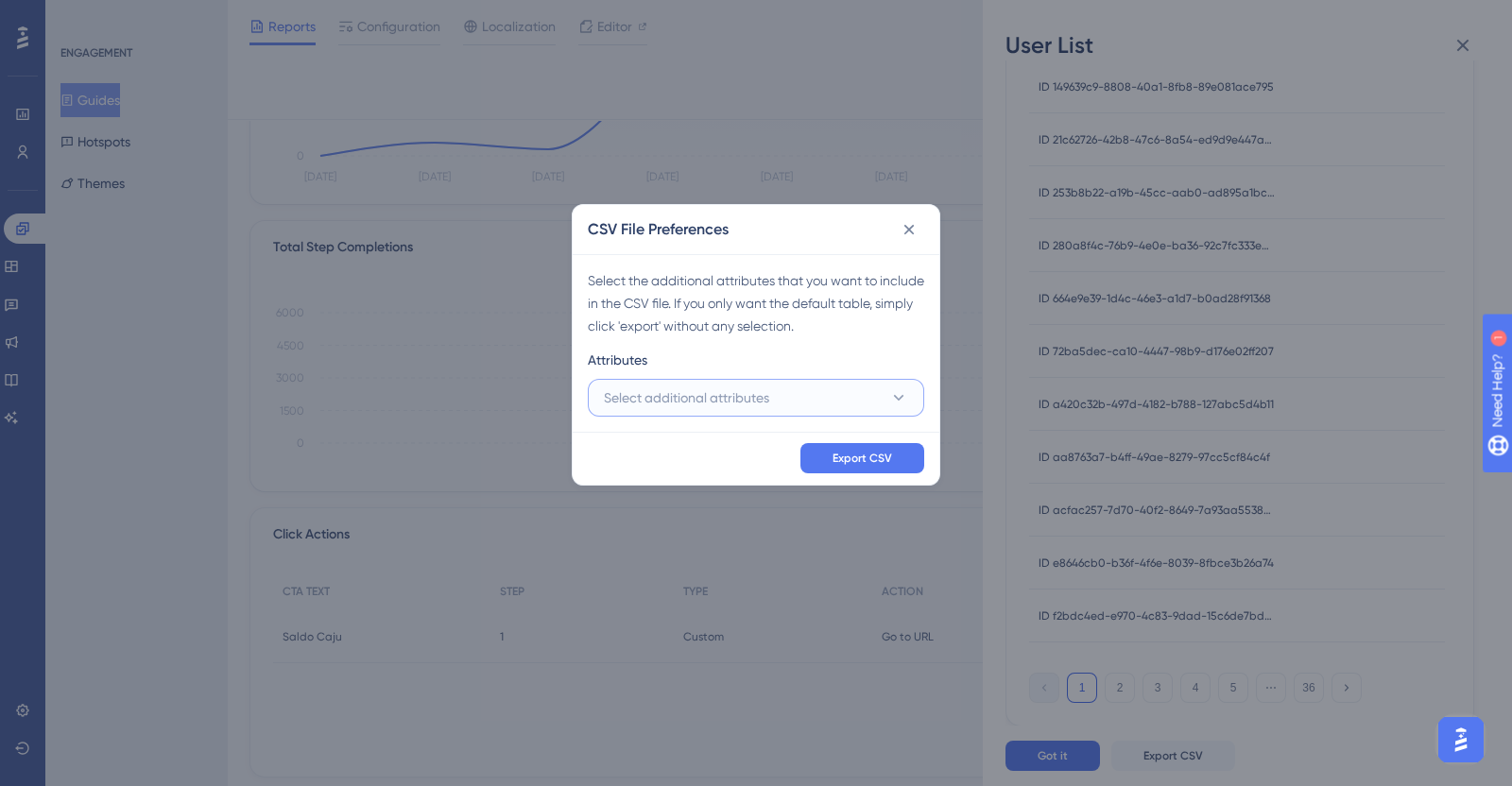
click at [745, 387] on span "Select additional attributes" at bounding box center [686, 398] width 165 height 23
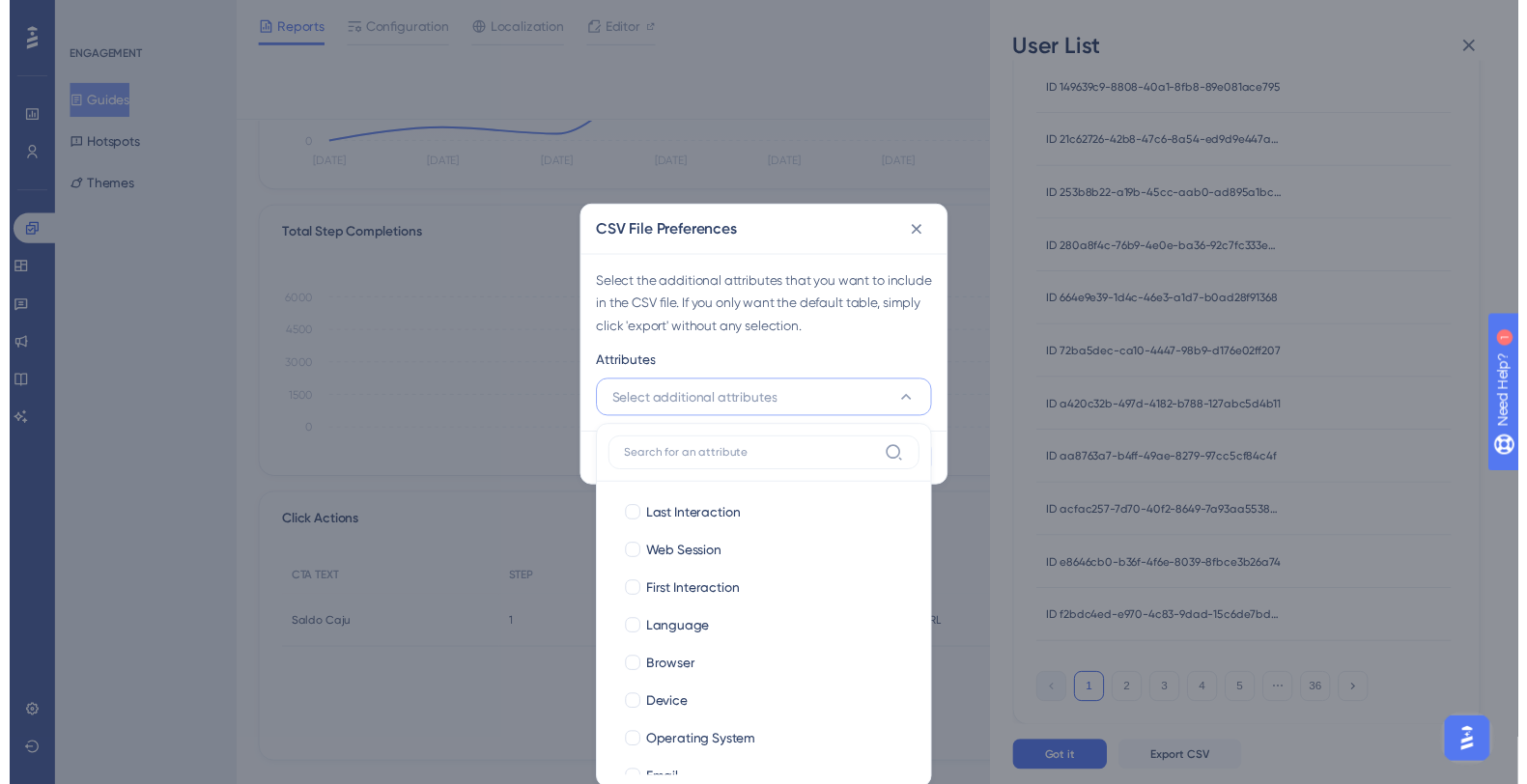
scroll to position [69, 0]
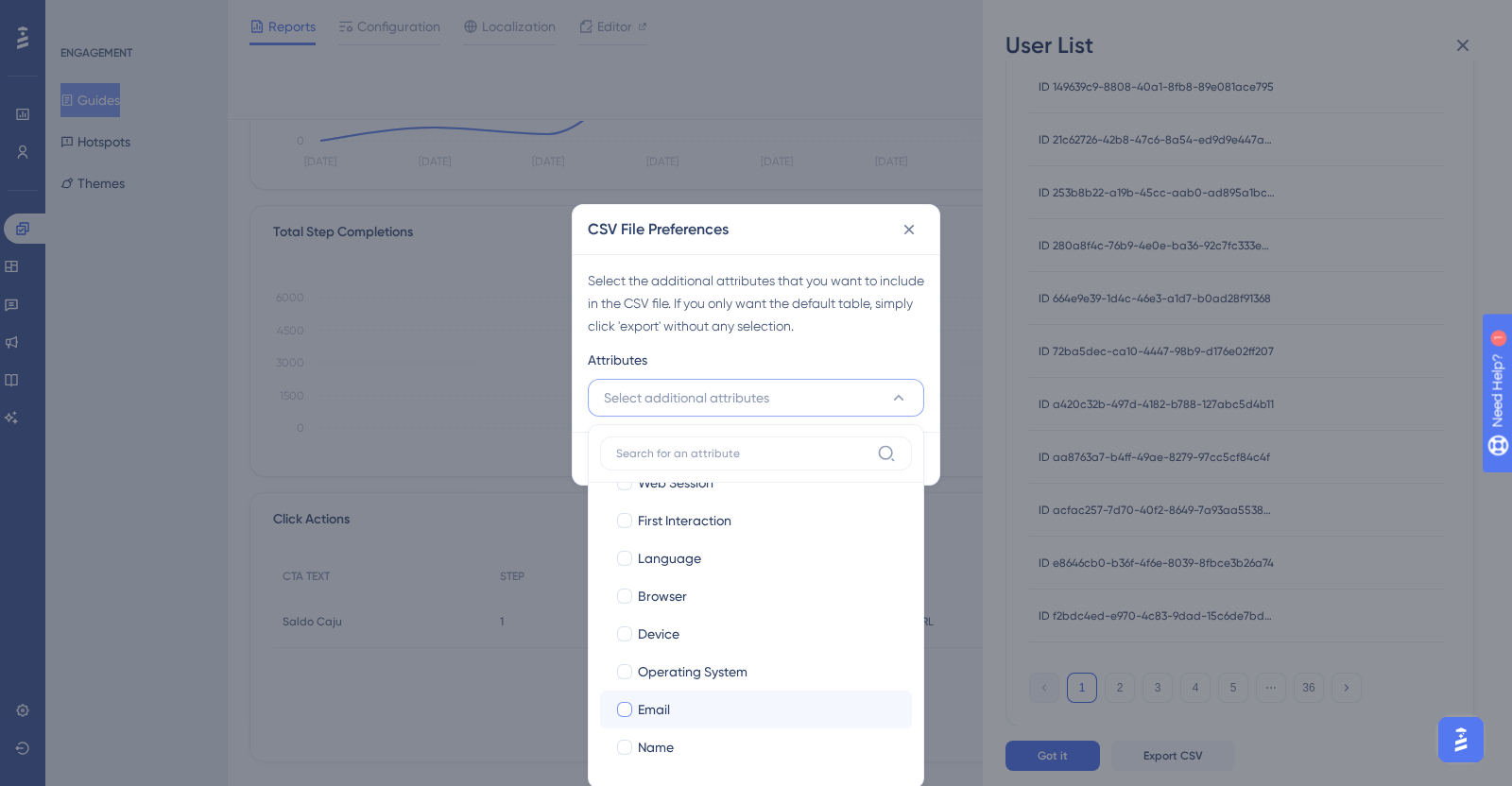
click at [671, 715] on div "Email" at bounding box center [767, 710] width 259 height 23
checkbox input "true"
click at [689, 741] on div "Name" at bounding box center [767, 748] width 259 height 23
checkbox input "true"
click at [860, 324] on div "Select the additional attributes that you want to include in the CSV file. If y…" at bounding box center [756, 303] width 336 height 68
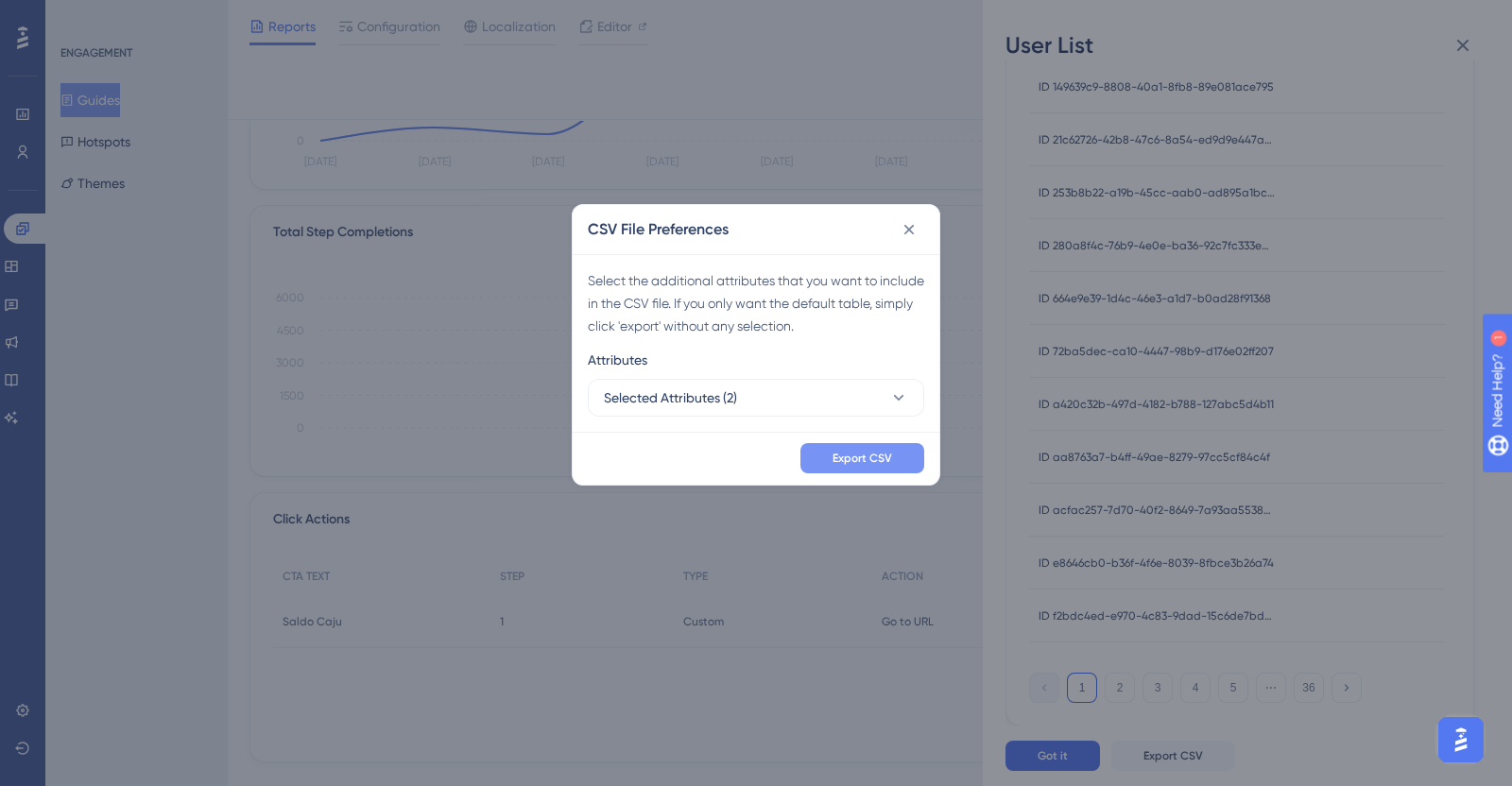
click at [843, 456] on span "Export CSV" at bounding box center [862, 458] width 59 height 15
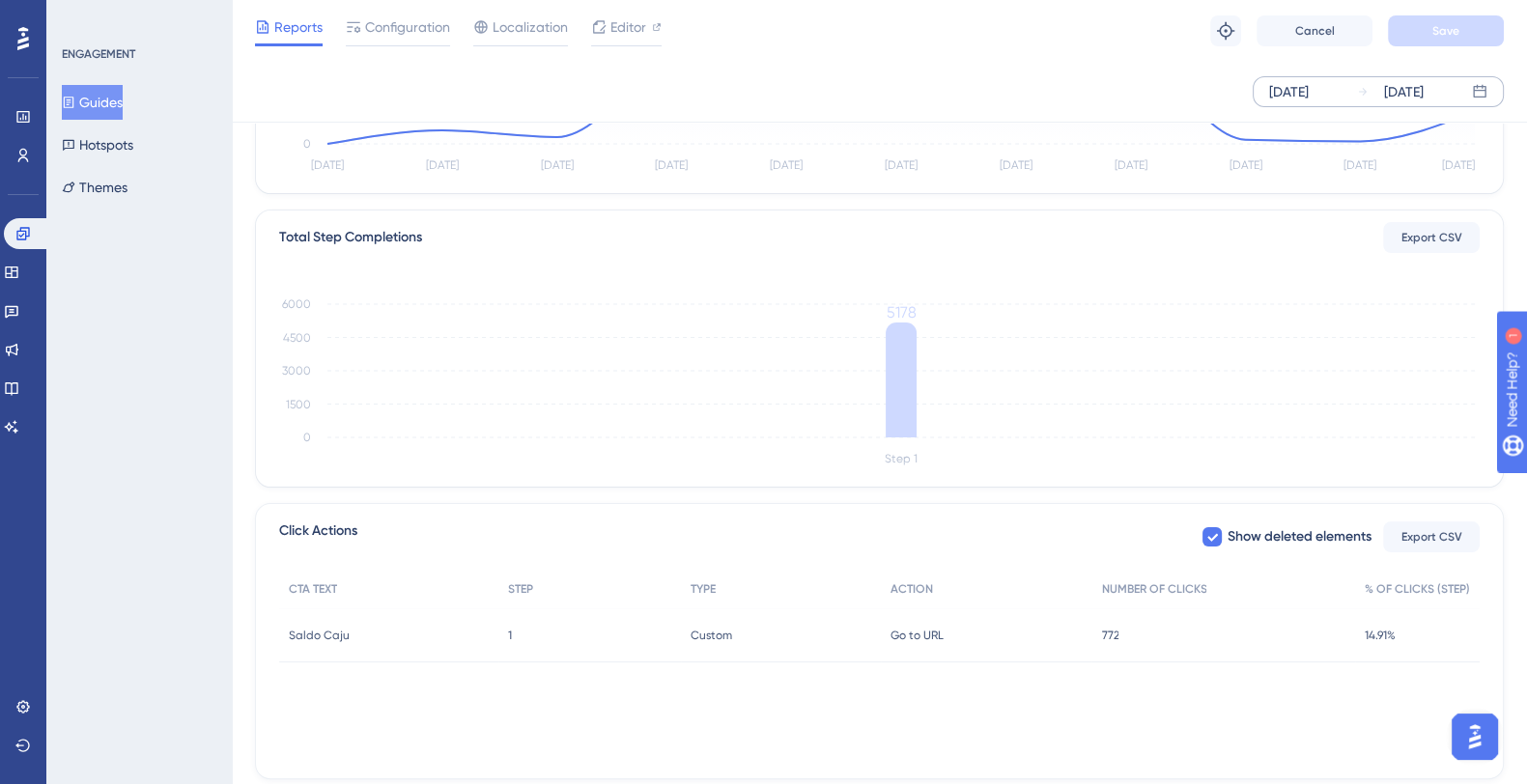
click at [1048, 485] on div "Total Step Completions Export CSV Step 1 0 1500 3000 4500 6000 5178" at bounding box center [879, 348] width 1247 height 276
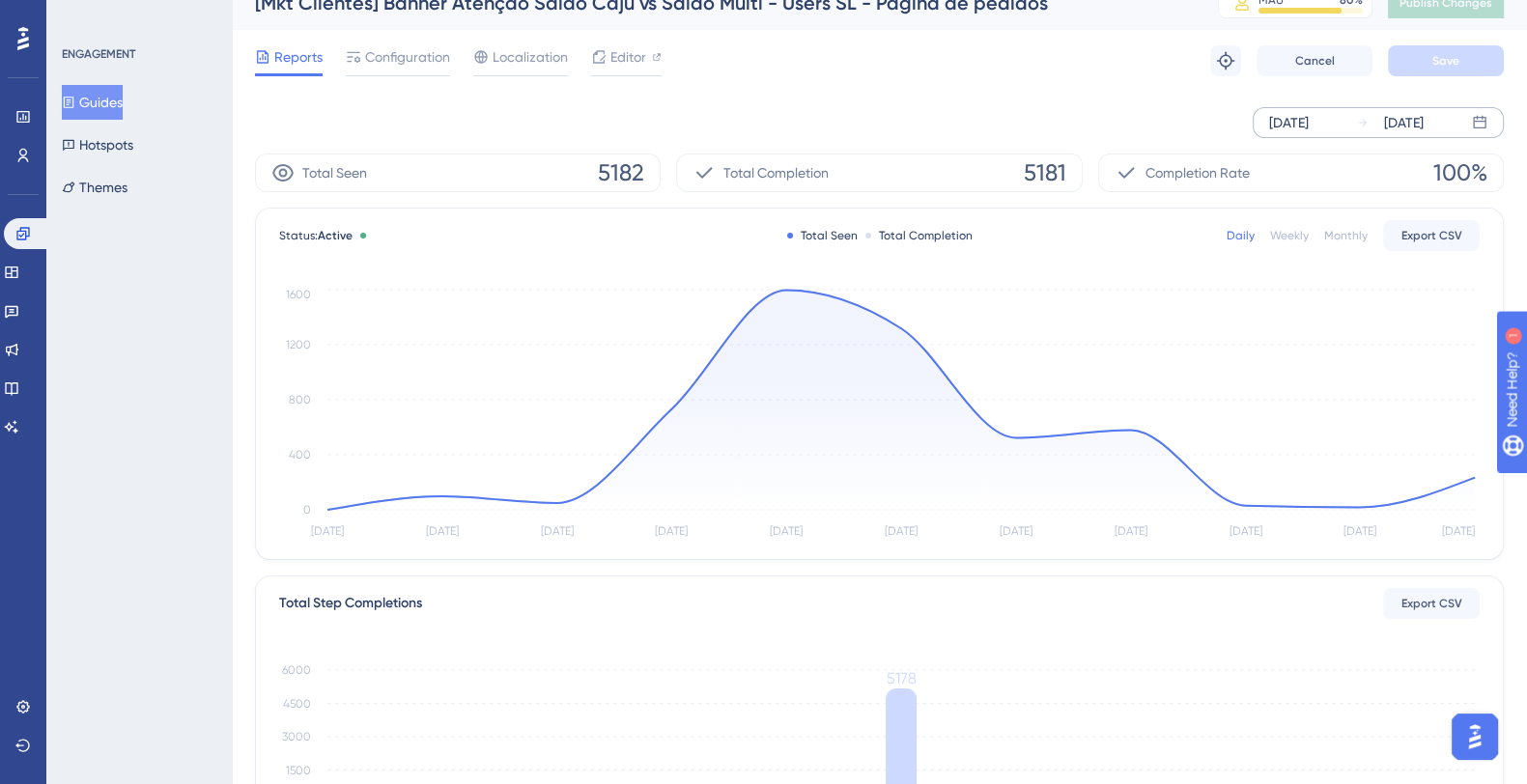
scroll to position [0, 0]
